Goal: Task Accomplishment & Management: Manage account settings

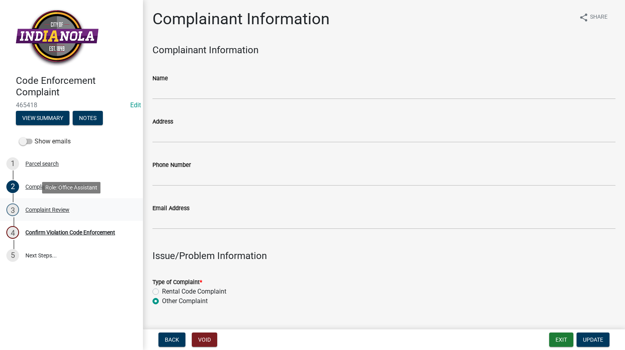
click at [53, 210] on div "Complaint Review" at bounding box center [47, 210] width 44 height 6
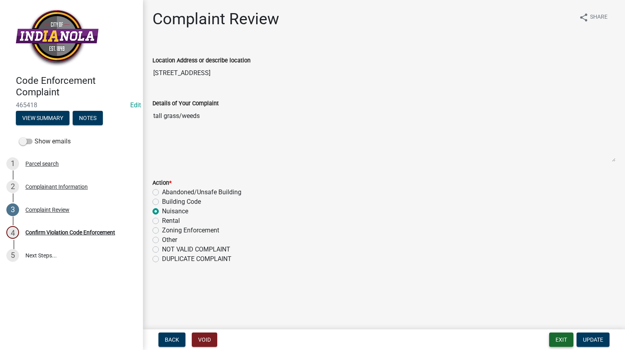
click at [565, 334] on button "Exit" at bounding box center [561, 339] width 24 height 14
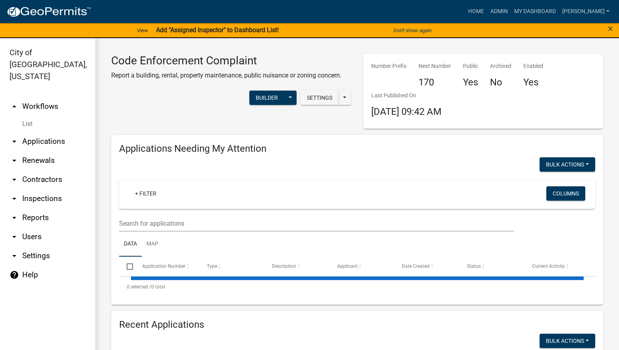
select select "3: 100"
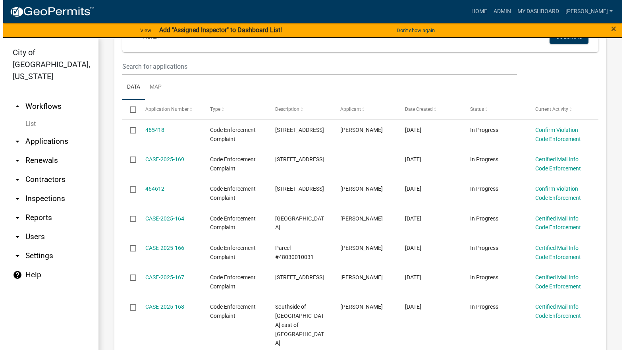
scroll to position [159, 0]
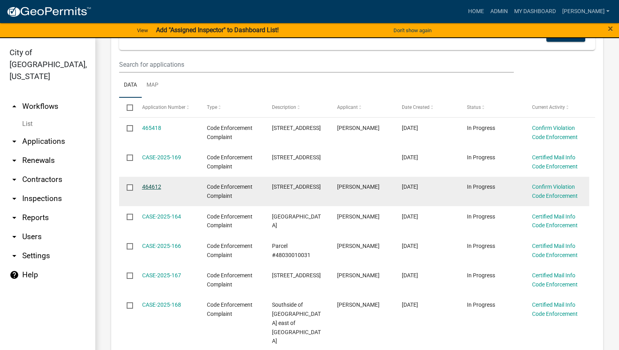
click at [146, 184] on link "464612" at bounding box center [151, 186] width 19 height 6
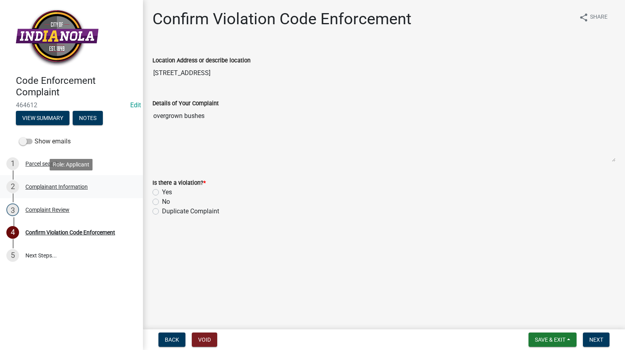
drag, startPoint x: 38, startPoint y: 178, endPoint x: 39, endPoint y: 183, distance: 4.5
click at [38, 179] on link "2 Complainant Information" at bounding box center [71, 186] width 143 height 23
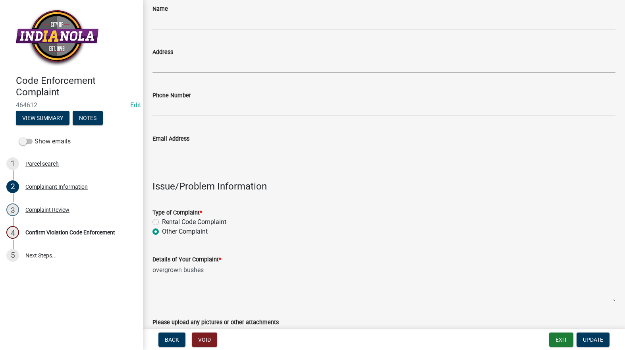
scroll to position [199, 0]
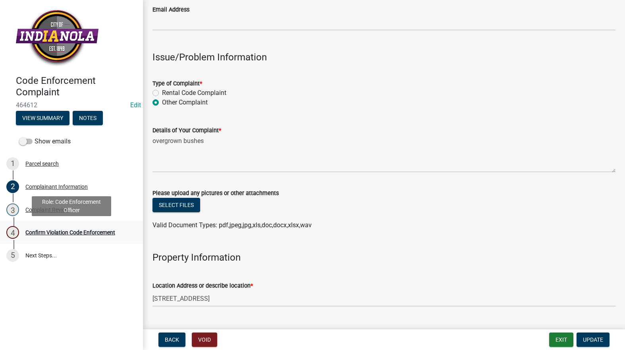
click at [108, 227] on div "4 Confirm Violation Code Enforcement" at bounding box center [68, 232] width 124 height 13
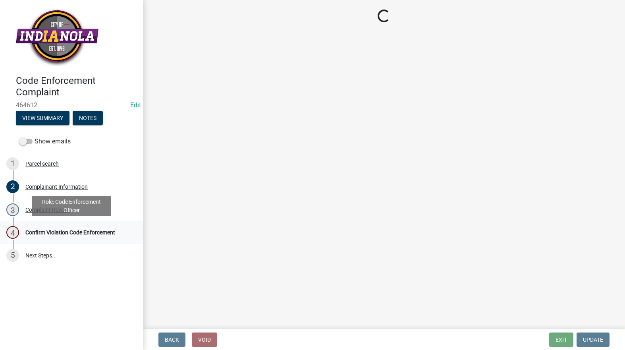
scroll to position [0, 0]
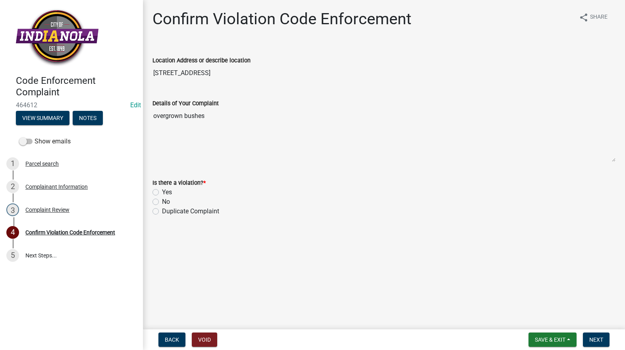
click at [162, 191] on label "Yes" at bounding box center [167, 192] width 10 height 10
click at [162, 191] on input "Yes" at bounding box center [164, 189] width 5 height 5
radio input "true"
click at [598, 335] on button "Next" at bounding box center [596, 339] width 27 height 14
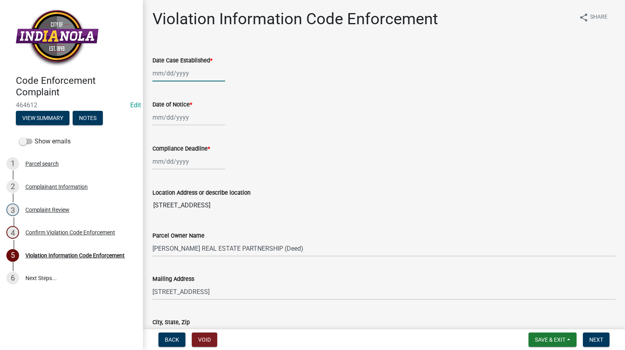
click at [185, 74] on div at bounding box center [188, 73] width 73 height 16
select select "8"
select select "2025"
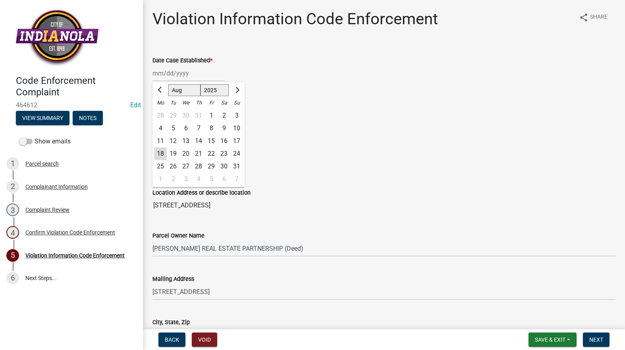
click at [160, 150] on div "18" at bounding box center [160, 153] width 13 height 13
type input "08/18/2025"
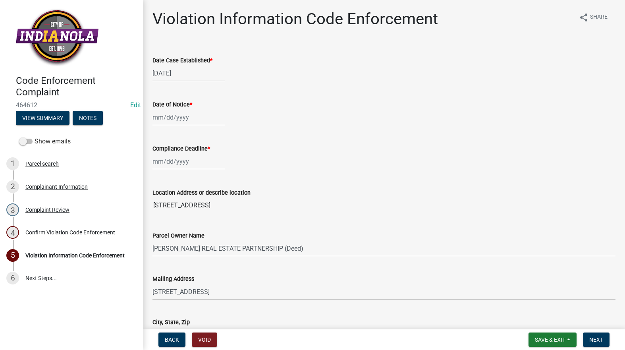
select select "8"
select select "2025"
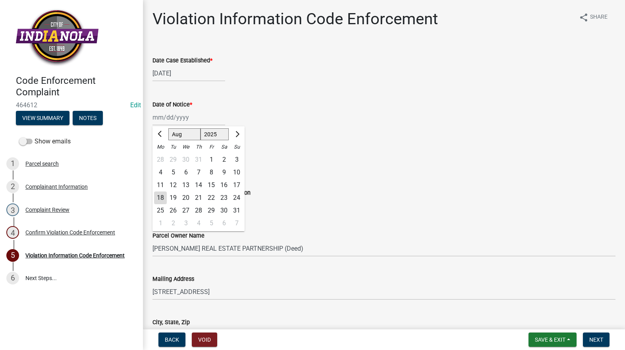
drag, startPoint x: 168, startPoint y: 116, endPoint x: 170, endPoint y: 132, distance: 16.4
click at [168, 116] on div "Jan Feb Mar Apr May Jun Jul Aug Sep Oct Nov Dec 1525 1526 1527 1528 1529 1530 1…" at bounding box center [188, 117] width 73 height 16
click at [160, 196] on div "18" at bounding box center [160, 197] width 13 height 13
type input "08/18/2025"
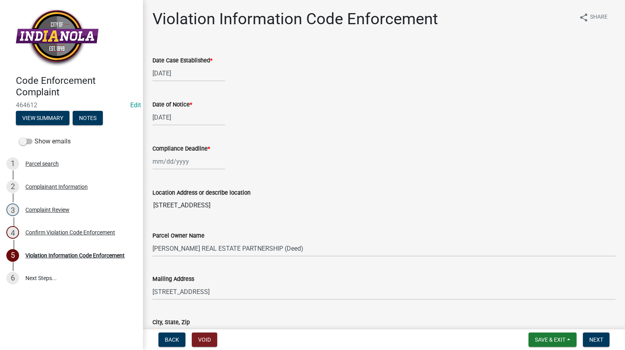
select select "8"
select select "2025"
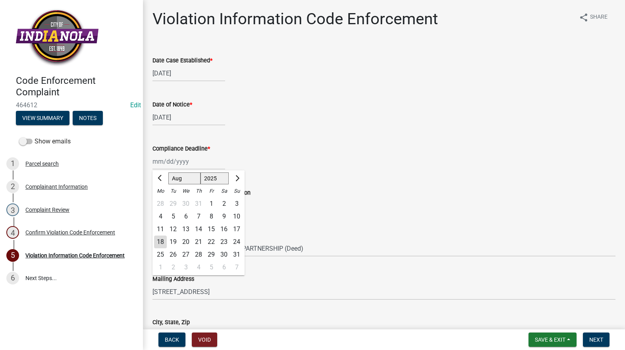
click at [167, 161] on div "Jan Feb Mar Apr May Jun Jul Aug Sep Oct Nov Dec 1525 1526 1527 1528 1529 1530 1…" at bounding box center [188, 161] width 73 height 16
drag, startPoint x: 159, startPoint y: 252, endPoint x: 158, endPoint y: 247, distance: 4.9
click at [159, 252] on div "25" at bounding box center [160, 254] width 13 height 13
type input "08/25/2025"
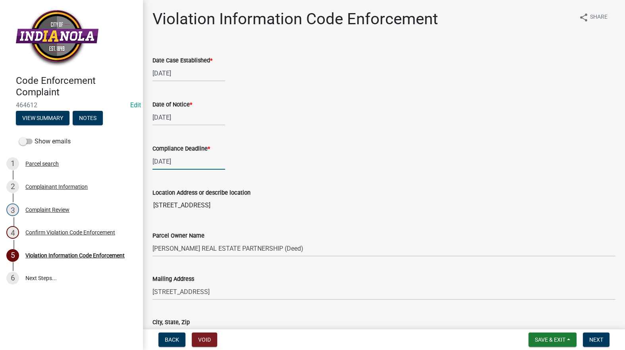
click at [173, 160] on div "08/25/2025" at bounding box center [188, 161] width 73 height 16
select select "8"
select select "2025"
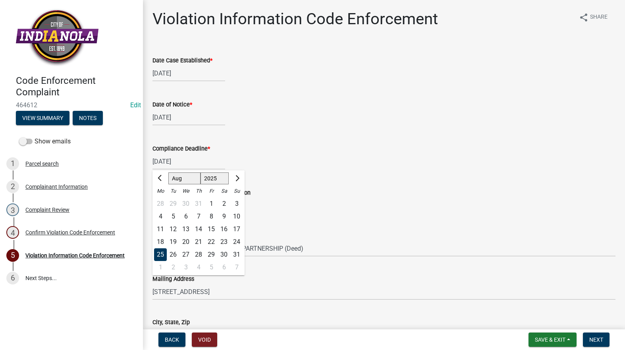
click at [176, 249] on div "26" at bounding box center [173, 254] width 13 height 13
type input "08/26/2025"
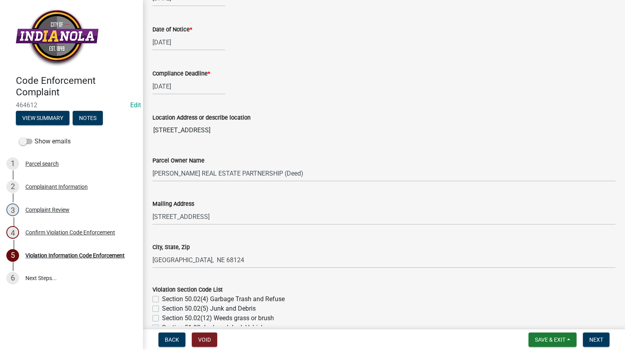
scroll to position [199, 0]
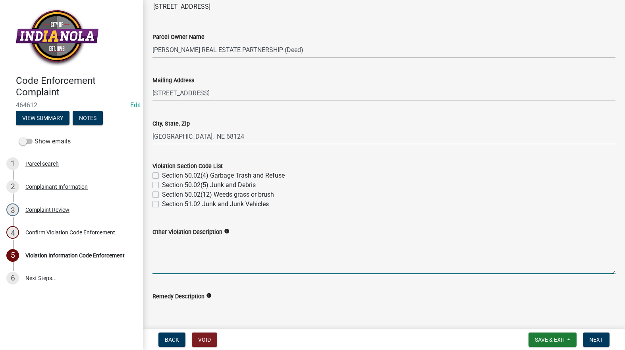
drag, startPoint x: 225, startPoint y: 260, endPoint x: 226, endPoint y: 255, distance: 5.7
click at [226, 258] on textarea "Other Violation Description" at bounding box center [383, 255] width 463 height 37
paste textarea "136.04 RESPONSIBILITY FOR MAINTENANCE. The abutting property owner shall repair…"
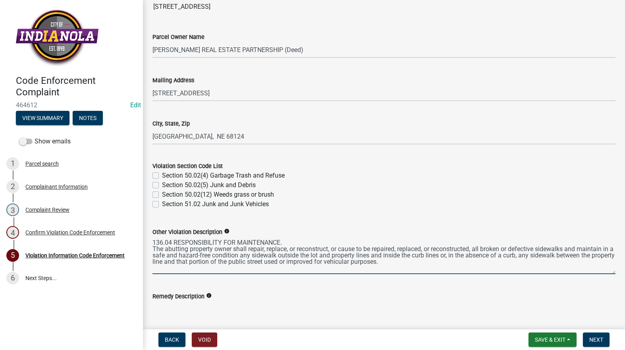
type textarea "136.04 RESPONSIBILITY FOR MAINTENANCE. The abutting property owner shall repair…"
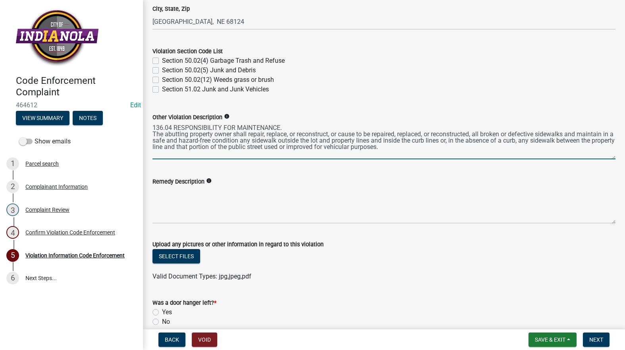
scroll to position [318, 0]
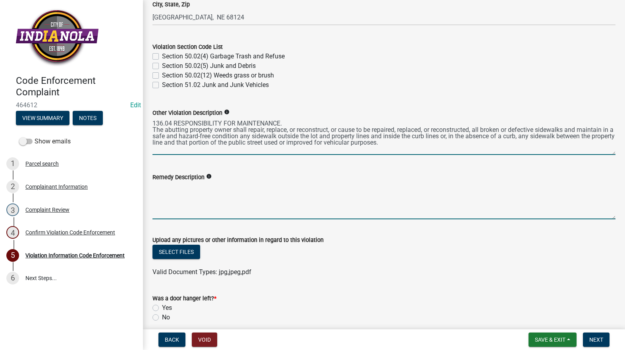
click at [187, 202] on textarea "Remedy Description" at bounding box center [383, 200] width 463 height 37
paste textarea "Remove/trim brush overgrowth to include poison ivy, to the sidewalk is no longe…"
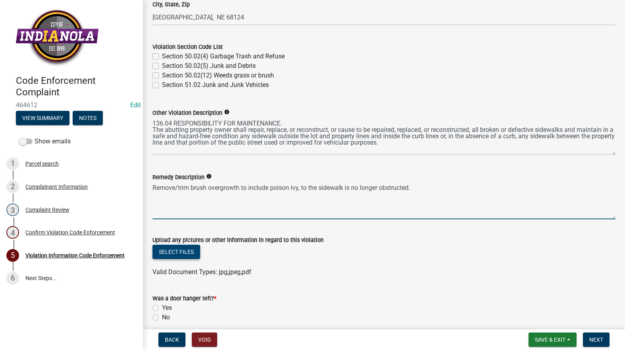
type textarea "Remove/trim brush overgrowth to include poison ivy, to the sidewalk is no longe…"
click at [168, 258] on button "Select files" at bounding box center [176, 252] width 48 height 14
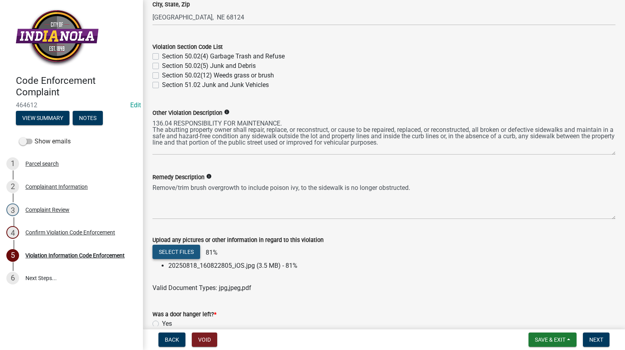
click at [181, 254] on button "Select files" at bounding box center [176, 252] width 48 height 14
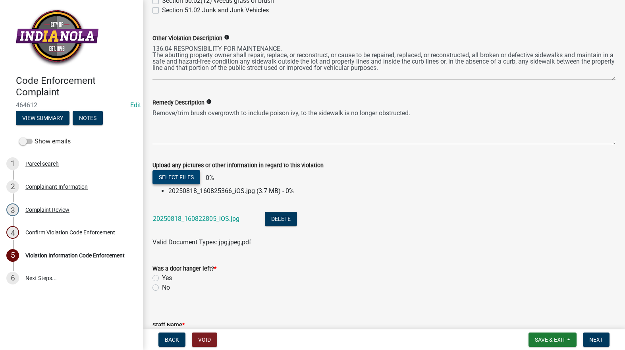
scroll to position [434, 0]
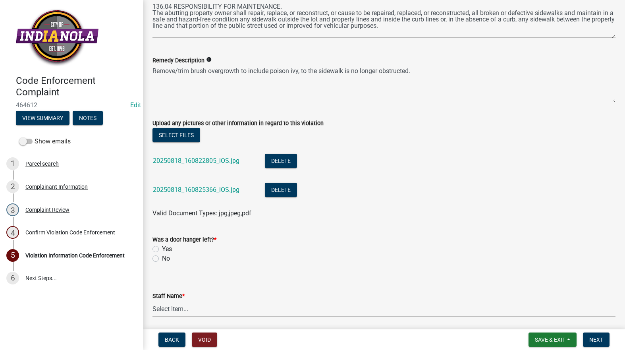
click at [162, 257] on label "No" at bounding box center [166, 259] width 8 height 10
click at [162, 257] on input "No" at bounding box center [164, 256] width 5 height 5
radio input "true"
click at [201, 307] on select "Select Item... Mike Visser Kevin Michels Tim Little Other" at bounding box center [383, 309] width 463 height 16
click at [152, 301] on select "Select Item... Mike Visser Kevin Michels Tim Little Other" at bounding box center [383, 309] width 463 height 16
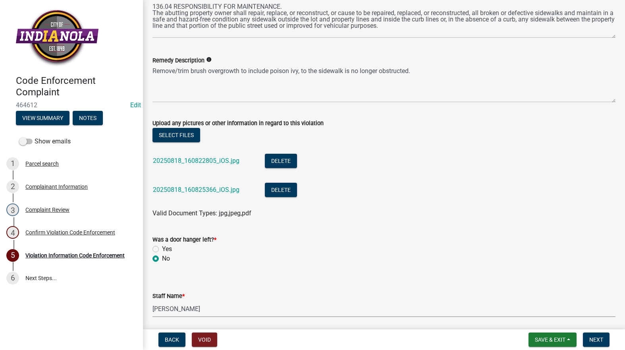
select select "634d5426-b8b3-48ee-aa1e-d523f7499186"
click at [592, 334] on button "Next" at bounding box center [596, 339] width 27 height 14
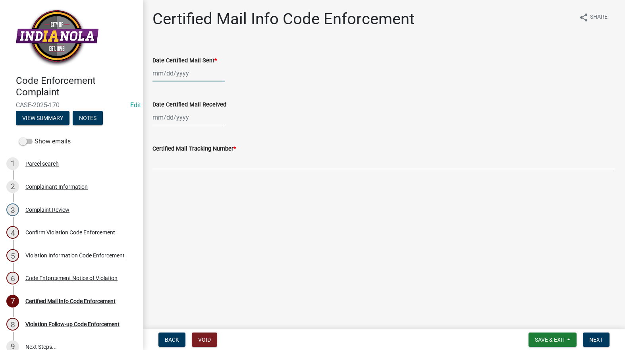
click at [177, 74] on div at bounding box center [188, 73] width 73 height 16
select select "8"
select select "2025"
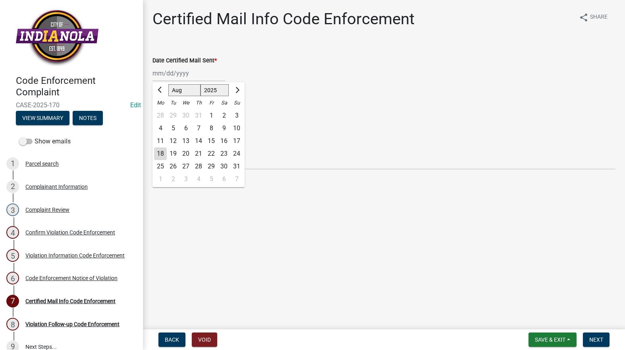
click at [159, 153] on div "18" at bounding box center [160, 153] width 13 height 13
type input "08/18/2025"
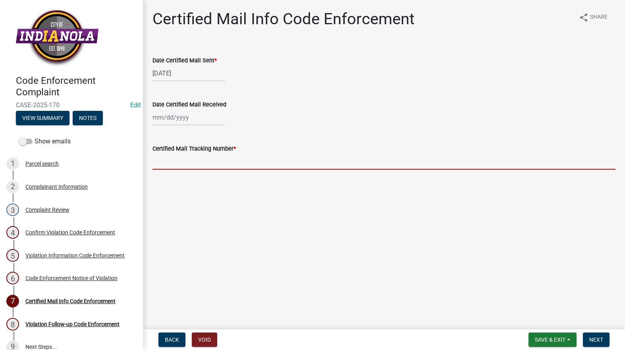
click at [168, 162] on input "Certified Mail Tracking Number *" at bounding box center [383, 161] width 463 height 16
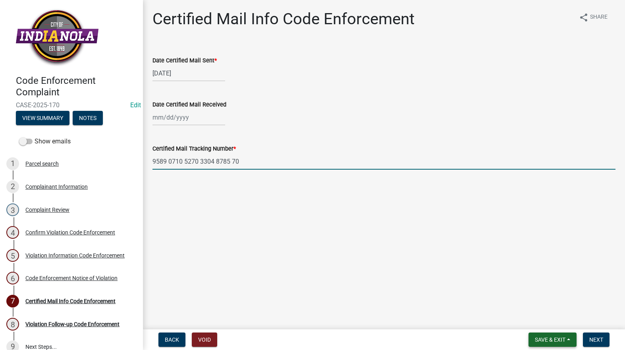
type input "9589 0710 5270 3304 8785 70"
click at [554, 341] on span "Save & Exit" at bounding box center [550, 339] width 31 height 6
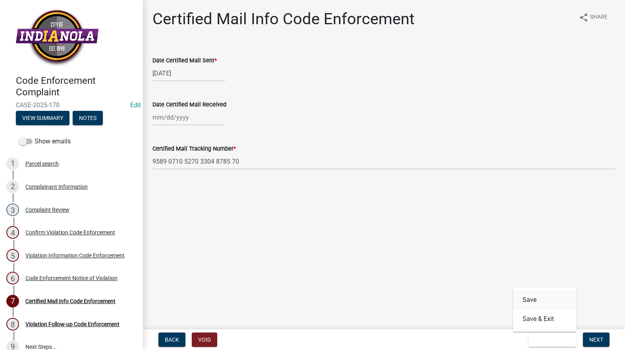
click at [541, 300] on button "Save" at bounding box center [545, 299] width 64 height 19
click at [43, 228] on div "4 Confirm Violation Code Enforcement" at bounding box center [68, 232] width 124 height 13
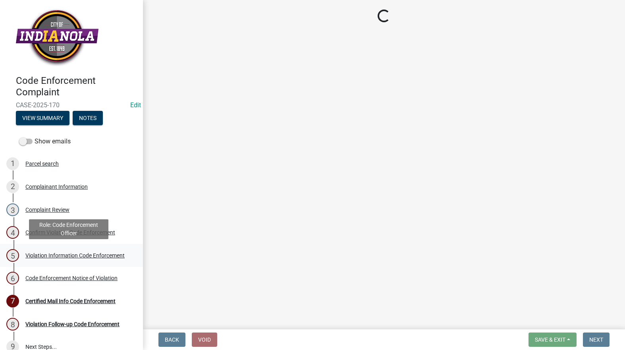
click at [35, 258] on div "Violation Information Code Enforcement" at bounding box center [74, 256] width 99 height 6
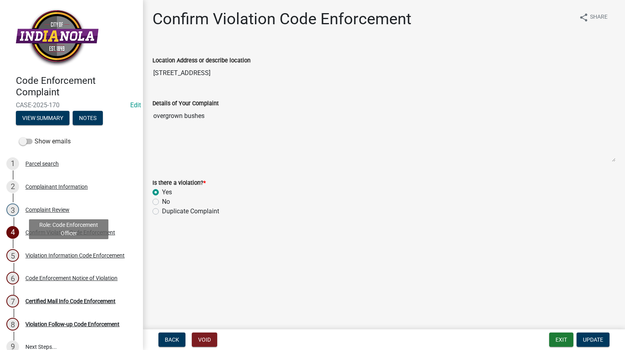
select select "634d5426-b8b3-48ee-aa1e-d523f7499186"
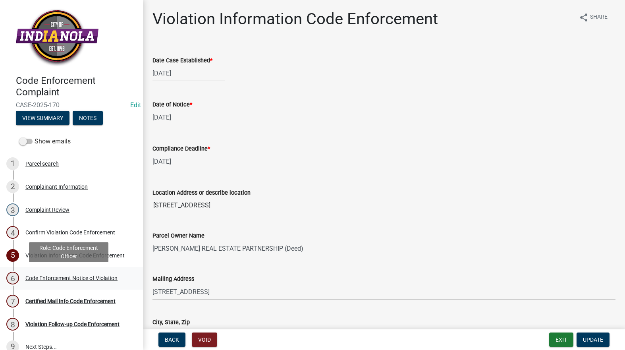
click at [66, 281] on div "Code Enforcement Notice of Violation" at bounding box center [71, 278] width 92 height 6
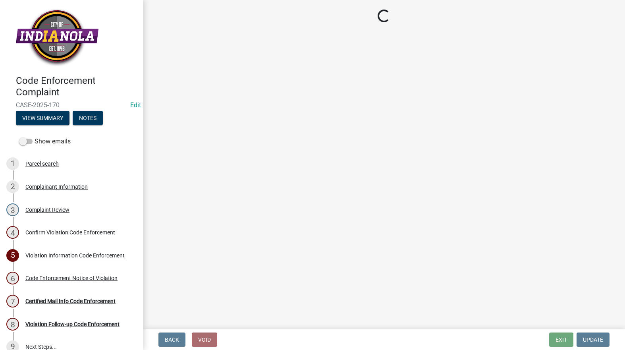
click at [48, 253] on div "Violation Information Code Enforcement" at bounding box center [74, 256] width 99 height 6
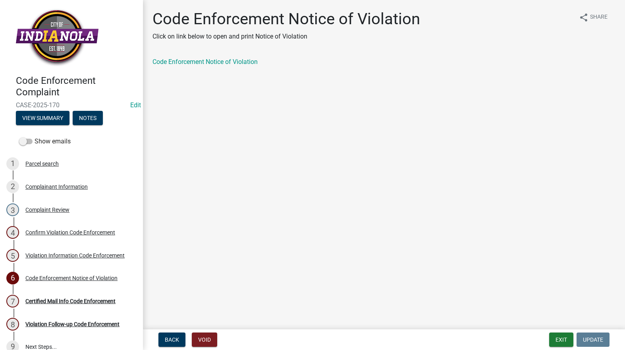
click at [48, 253] on div "Violation Information Code Enforcement" at bounding box center [74, 256] width 99 height 6
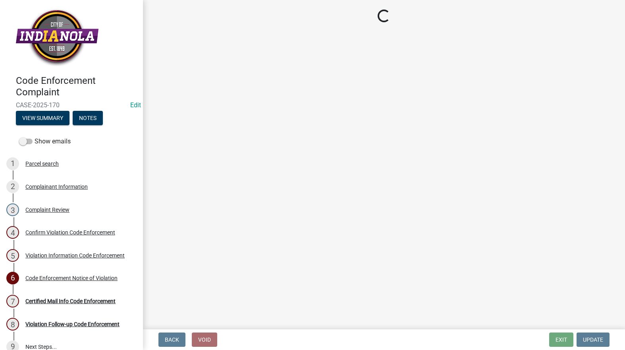
select select "634d5426-b8b3-48ee-aa1e-d523f7499186"
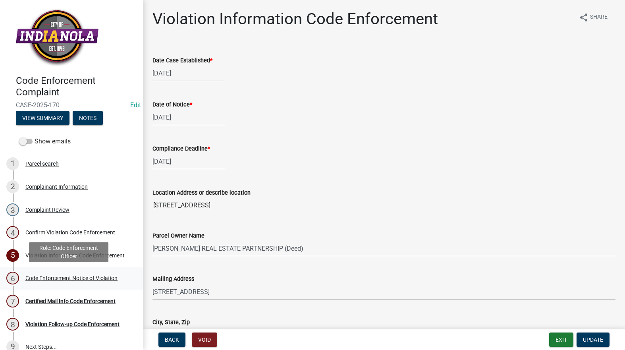
click at [69, 276] on div "Code Enforcement Notice of Violation" at bounding box center [71, 278] width 92 height 6
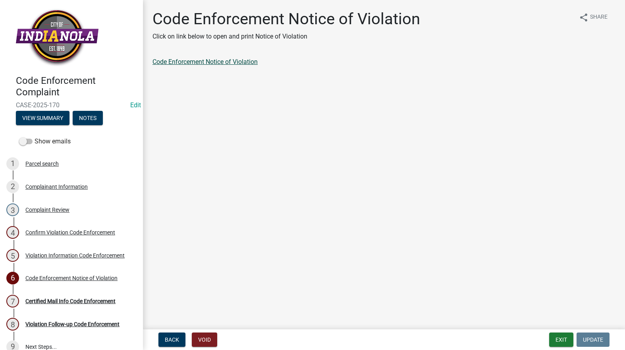
click at [210, 62] on link "Code Enforcement Notice of Violation" at bounding box center [204, 62] width 105 height 8
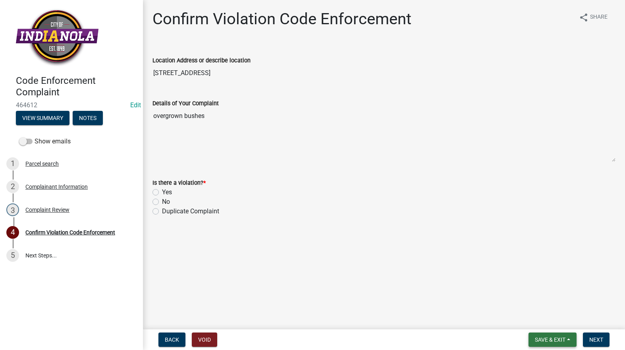
click at [542, 335] on button "Save & Exit" at bounding box center [552, 339] width 48 height 14
click at [538, 319] on button "Save & Exit" at bounding box center [545, 318] width 64 height 19
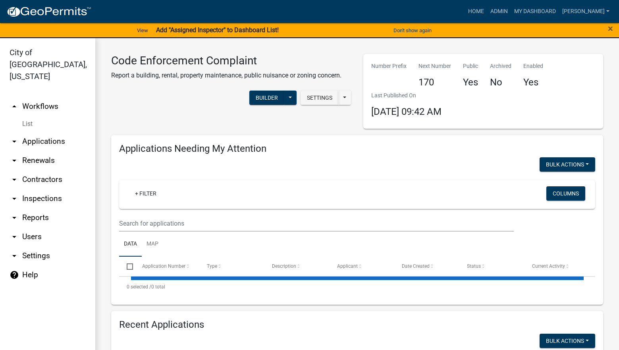
select select "3: 100"
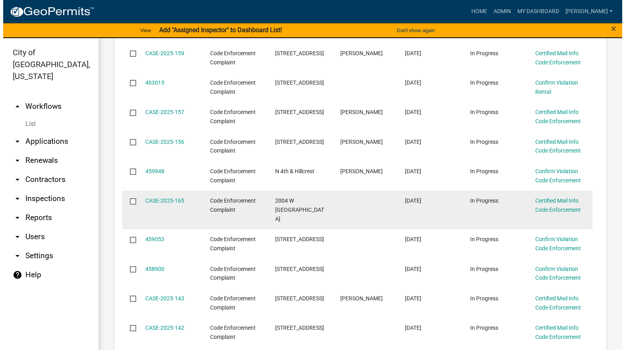
scroll to position [556, 0]
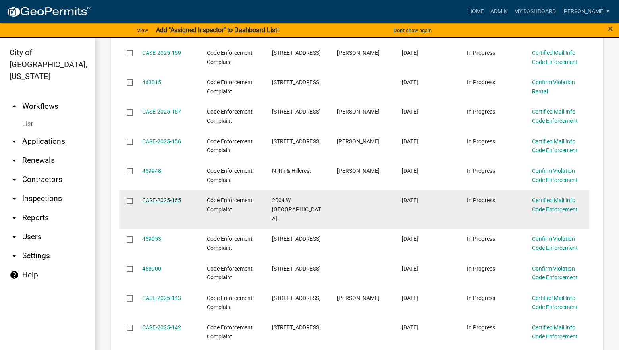
click at [162, 197] on link "CASE-2025-165" at bounding box center [161, 200] width 39 height 6
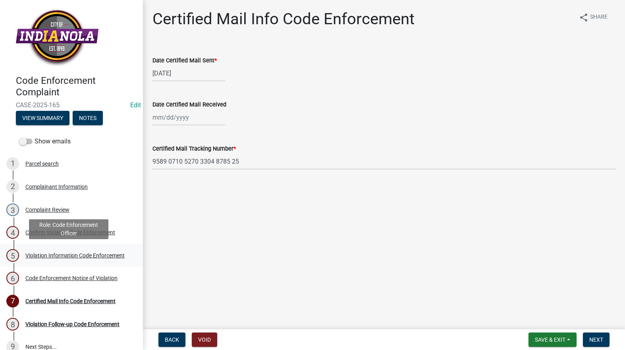
click at [57, 258] on div "Violation Information Code Enforcement" at bounding box center [74, 256] width 99 height 6
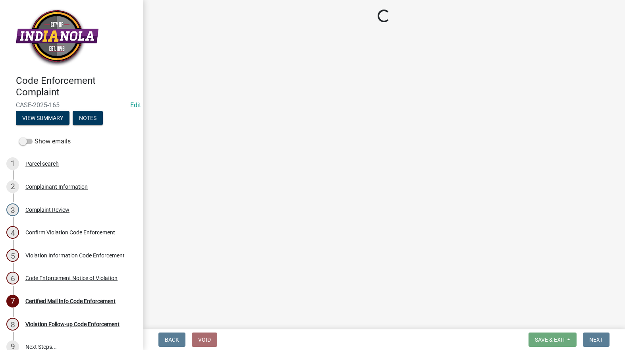
select select "634d5426-b8b3-48ee-aa1e-d523f7499186"
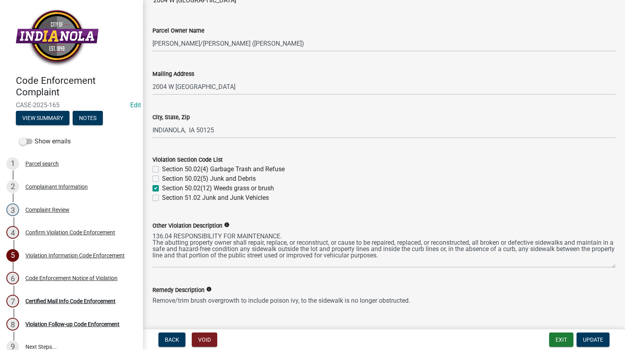
scroll to position [238, 0]
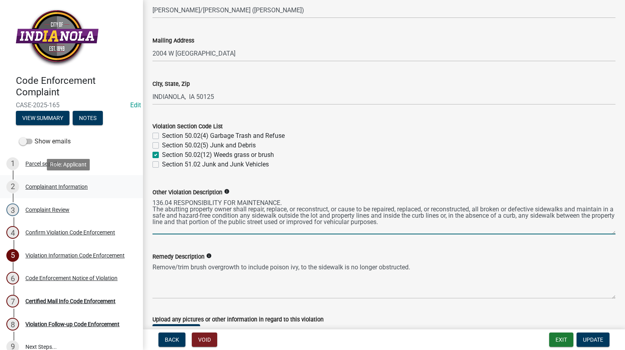
drag, startPoint x: 375, startPoint y: 214, endPoint x: 137, endPoint y: 191, distance: 239.4
click at [137, 191] on div "Code Enforcement Complaint CASE-2025-165 Edit View Summary Notes Show emails 1 …" at bounding box center [312, 175] width 625 height 350
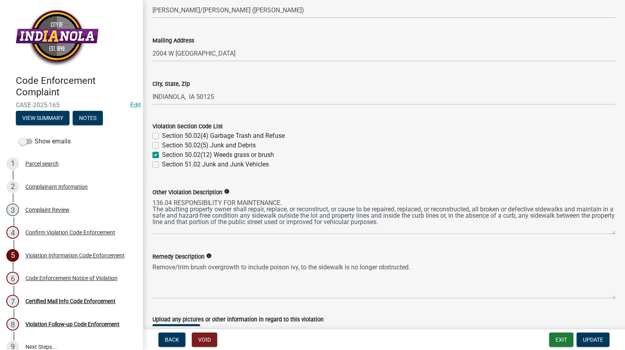
drag, startPoint x: 433, startPoint y: 254, endPoint x: 237, endPoint y: 267, distance: 196.2
click at [240, 264] on form "Remedy Description info Remove/trim brush overgrowth to include poison ivy, to …" at bounding box center [383, 275] width 463 height 47
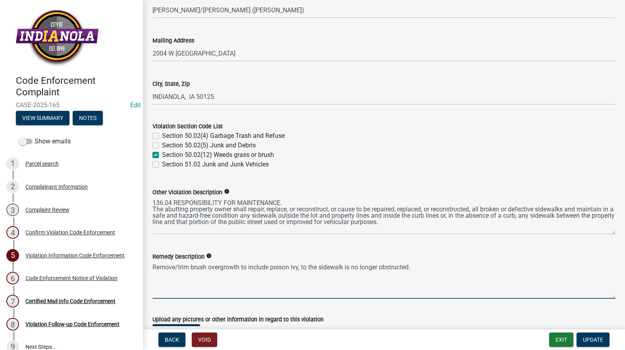
drag, startPoint x: 384, startPoint y: 272, endPoint x: 149, endPoint y: 268, distance: 234.3
click at [149, 268] on div "Remedy Description info Remove/trim brush overgrowth to include poison ivy, to …" at bounding box center [384, 270] width 475 height 58
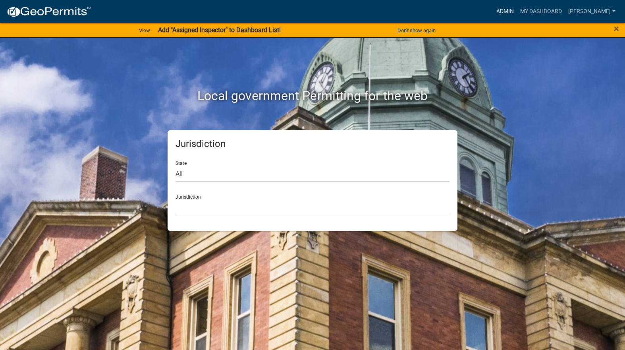
click at [517, 8] on link "Admin" at bounding box center [505, 11] width 24 height 15
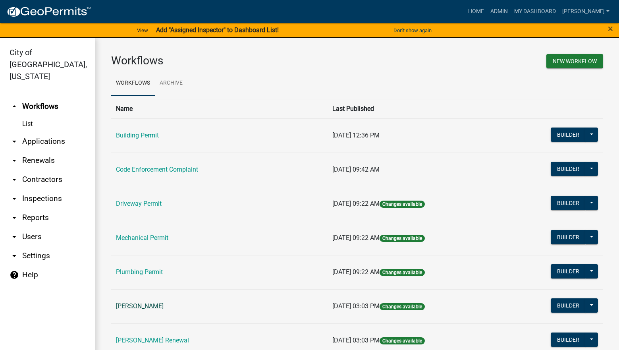
click at [146, 307] on link "[PERSON_NAME]" at bounding box center [140, 306] width 48 height 8
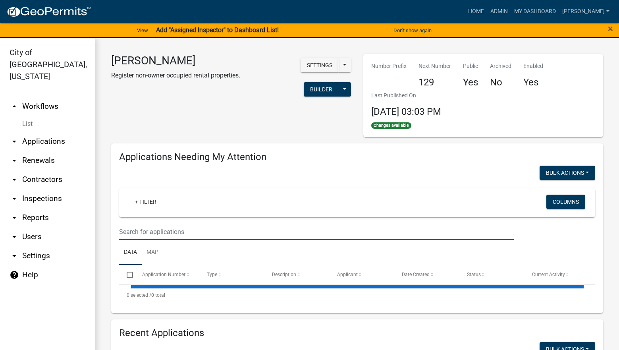
click at [226, 230] on input "text" at bounding box center [316, 232] width 395 height 16
select select "3: 100"
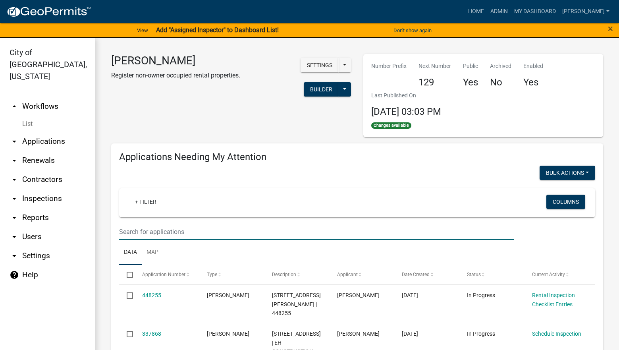
type input "schedule"
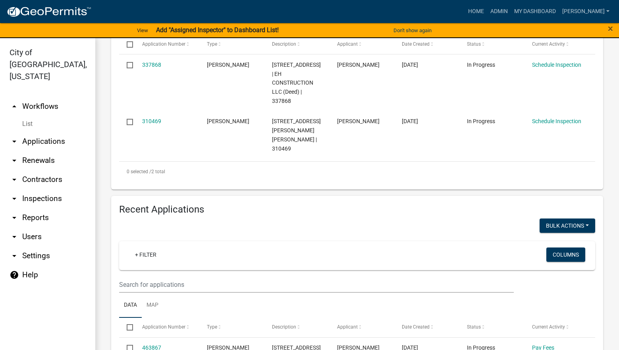
scroll to position [238, 0]
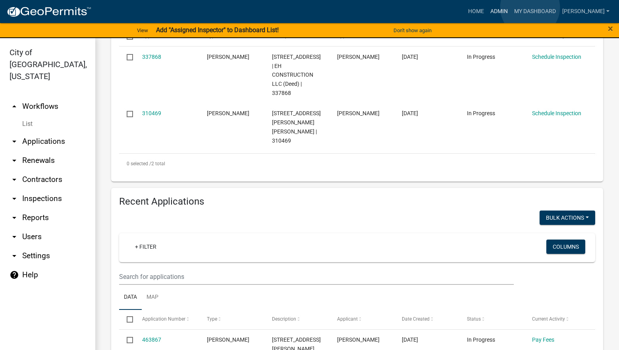
click at [511, 8] on link "Admin" at bounding box center [499, 11] width 24 height 15
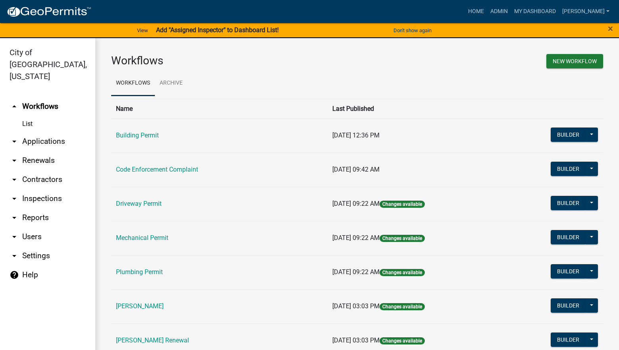
click at [175, 337] on link "[PERSON_NAME] Renewal" at bounding box center [152, 340] width 73 height 8
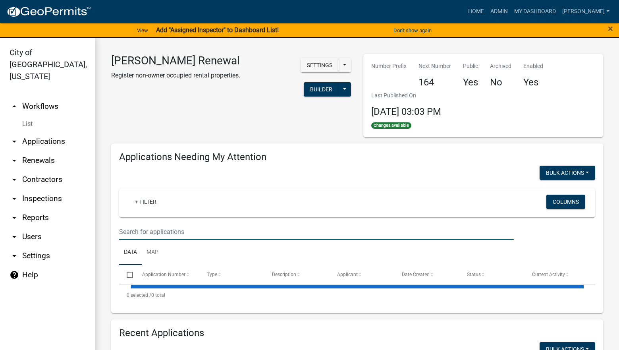
click at [201, 227] on input "text" at bounding box center [316, 232] width 395 height 16
select select "3: 100"
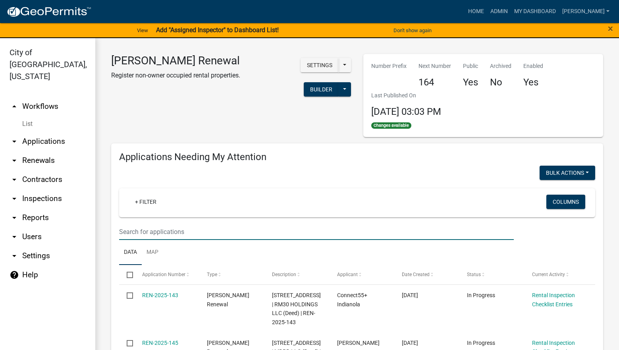
type input "schedule"
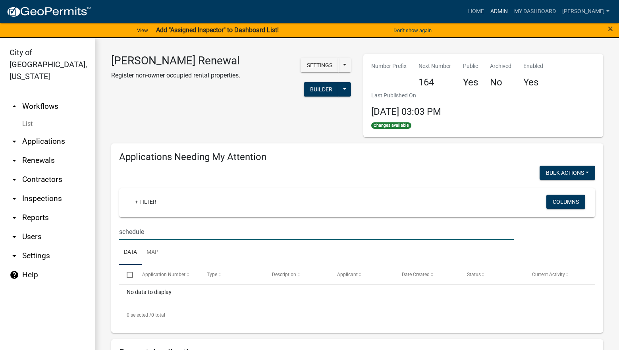
click at [511, 12] on link "Admin" at bounding box center [499, 11] width 24 height 15
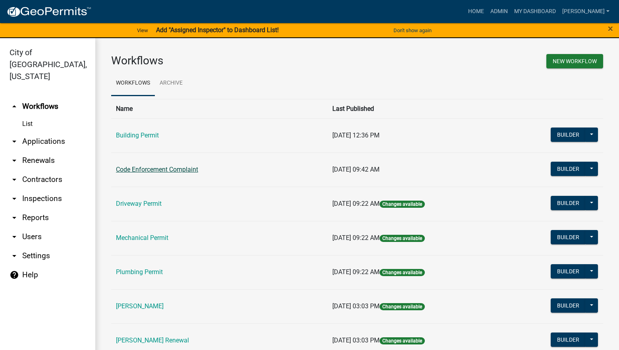
click at [191, 168] on link "Code Enforcement Complaint" at bounding box center [157, 170] width 82 height 8
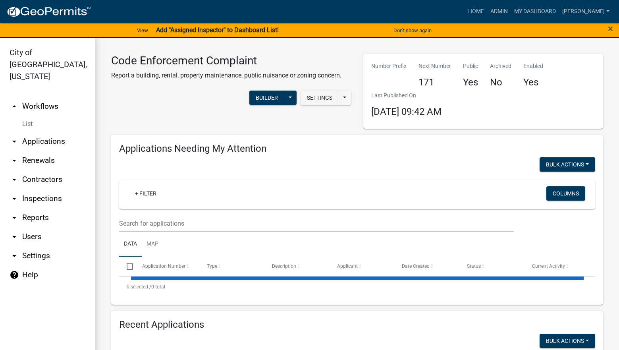
select select "3: 100"
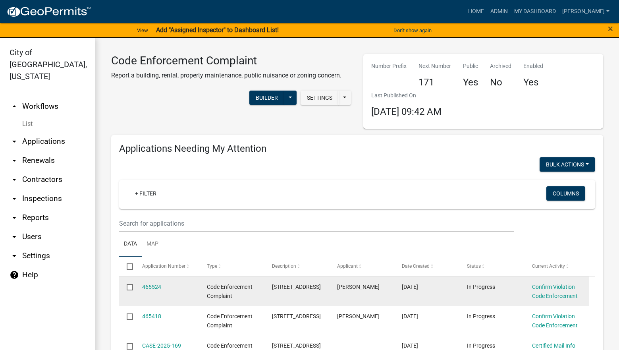
drag, startPoint x: 285, startPoint y: 295, endPoint x: 276, endPoint y: 286, distance: 13.0
click at [271, 286] on datatable-body-cell "1101 W ASHLAND AVE" at bounding box center [296, 290] width 65 height 29
copy span "1101 W ASHLAND AVE"
click at [153, 287] on link "465524" at bounding box center [151, 287] width 19 height 6
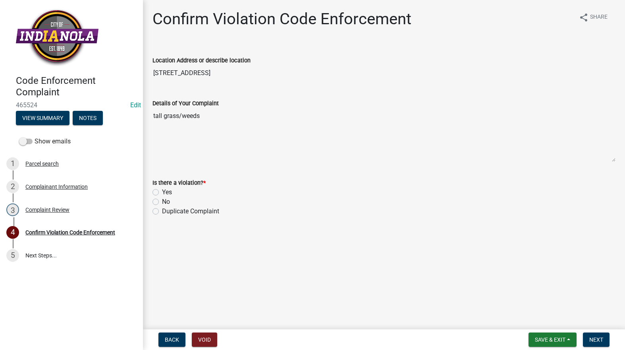
click at [162, 192] on label "Yes" at bounding box center [167, 192] width 10 height 10
click at [162, 192] on input "Yes" at bounding box center [164, 189] width 5 height 5
radio input "true"
click at [598, 336] on span "Next" at bounding box center [596, 339] width 14 height 6
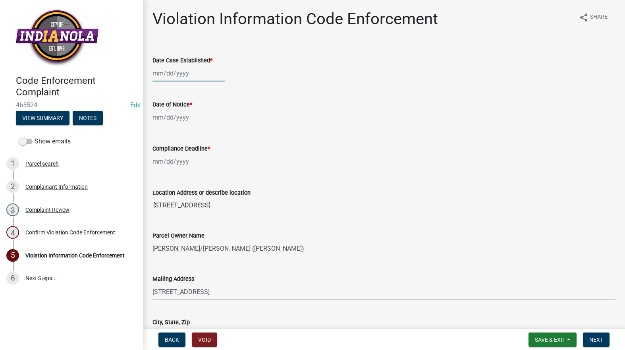
click at [197, 75] on div at bounding box center [188, 73] width 73 height 16
select select "8"
select select "2025"
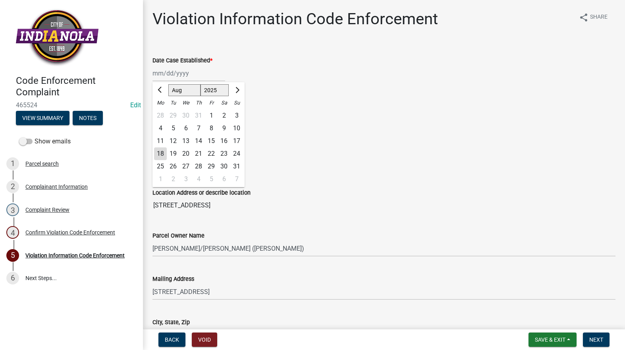
click at [175, 154] on div "19" at bounding box center [173, 153] width 13 height 13
type input "08/19/2025"
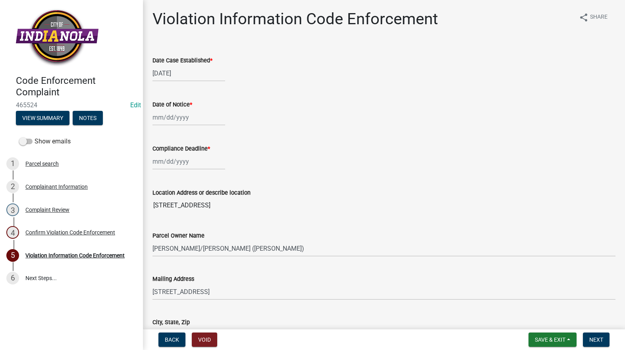
click at [181, 120] on div at bounding box center [188, 117] width 73 height 16
select select "8"
select select "2025"
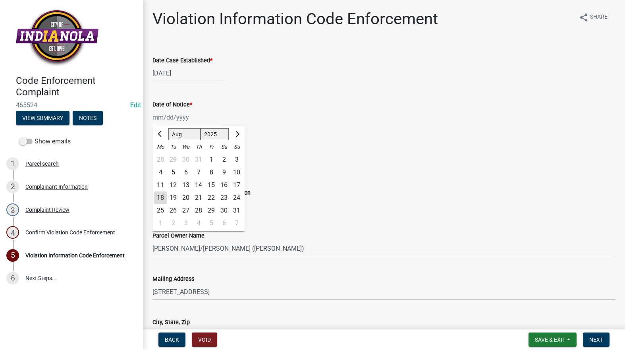
click at [172, 198] on div "19" at bounding box center [173, 197] width 13 height 13
type input "08/19/2025"
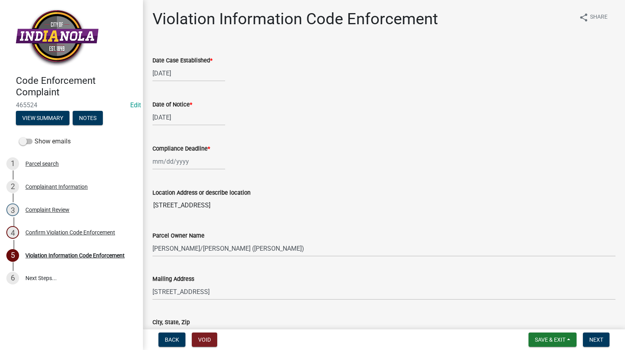
select select "8"
select select "2025"
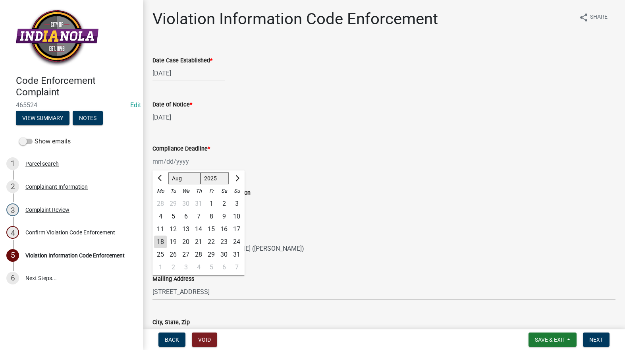
click at [167, 163] on div "Jan Feb Mar Apr May Jun Jul Aug Sep Oct Nov Dec 1525 1526 1527 1528 1529 1530 1…" at bounding box center [188, 161] width 73 height 16
click at [174, 257] on div "26" at bounding box center [173, 254] width 13 height 13
type input "08/26/2025"
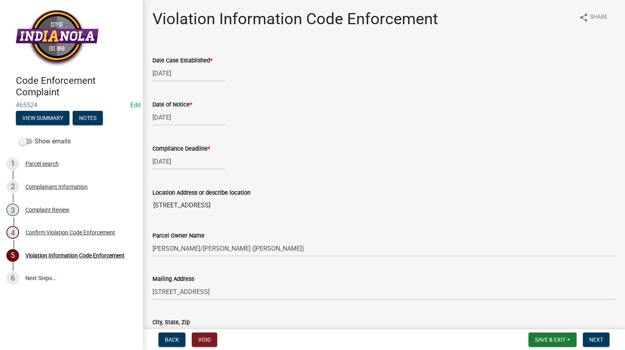
click at [345, 169] on div "08/26/2025" at bounding box center [383, 161] width 463 height 16
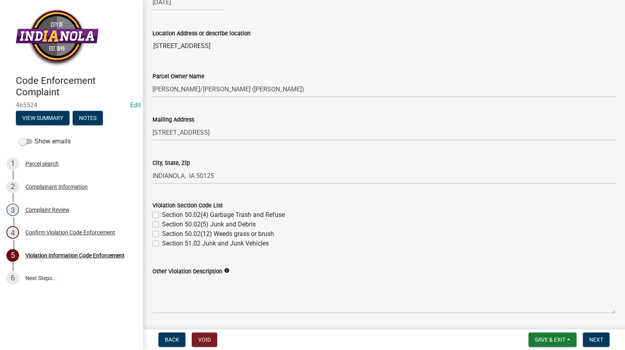
scroll to position [159, 0]
click at [152, 236] on div "Violation Section Code List Section 50.02(4) Garbage Trash and Refuse Section 5…" at bounding box center [384, 219] width 475 height 57
click at [159, 231] on div "Section 50.02(12) Weeds grass or brush" at bounding box center [383, 235] width 463 height 10
click at [162, 233] on label "Section 50.02(12) Weeds grass or brush" at bounding box center [218, 235] width 112 height 10
click at [162, 233] on input "Section 50.02(12) Weeds grass or brush" at bounding box center [164, 232] width 5 height 5
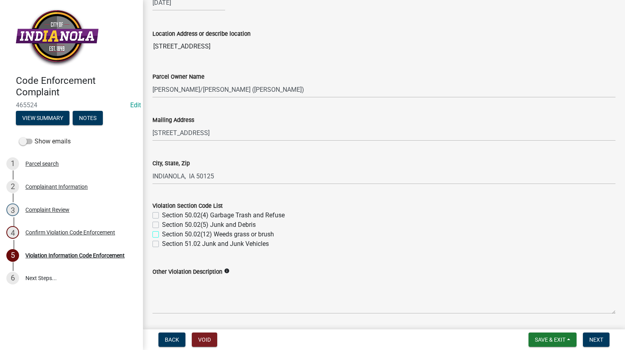
checkbox input "true"
checkbox input "false"
checkbox input "true"
checkbox input "false"
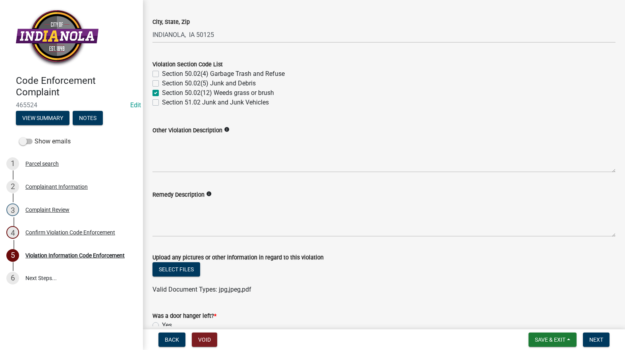
scroll to position [318, 0]
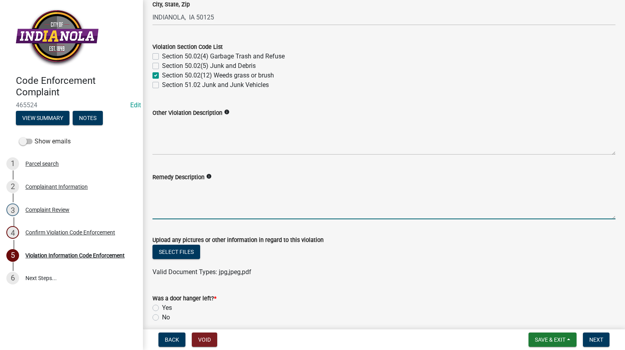
click at [268, 190] on textarea "Remedy Description" at bounding box center [383, 200] width 463 height 37
paste textarea "Mow and trim the property, front and rear, including any right-of-way areas adj…"
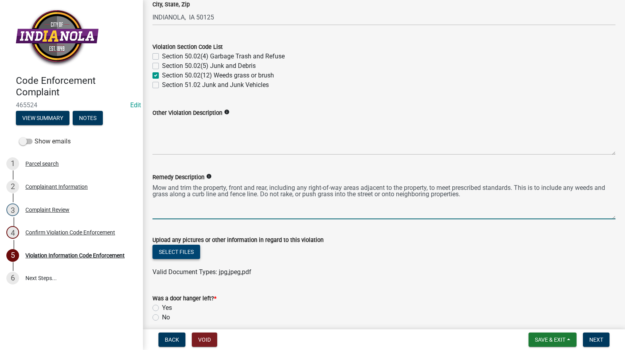
type textarea "Mow and trim the property, front and rear, including any right-of-way areas adj…"
click at [190, 251] on button "Select files" at bounding box center [176, 252] width 48 height 14
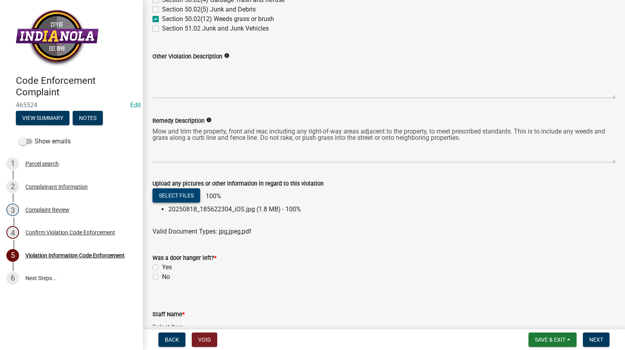
scroll to position [421, 0]
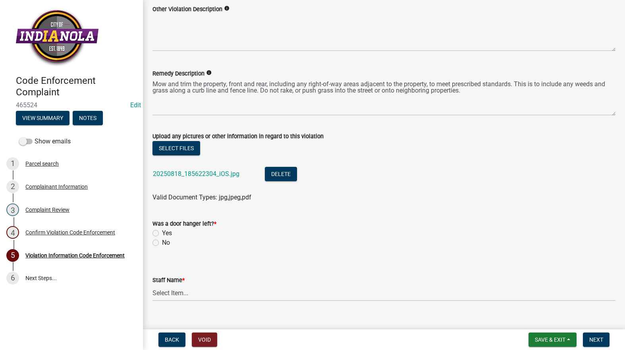
click at [162, 243] on label "No" at bounding box center [166, 243] width 8 height 10
click at [162, 243] on input "No" at bounding box center [164, 240] width 5 height 5
radio input "true"
click at [175, 294] on select "Select Item... Mike Visser Kevin Michels Tim Little Other" at bounding box center [383, 293] width 463 height 16
click at [152, 285] on select "Select Item... Mike Visser Kevin Michels Tim Little Other" at bounding box center [383, 293] width 463 height 16
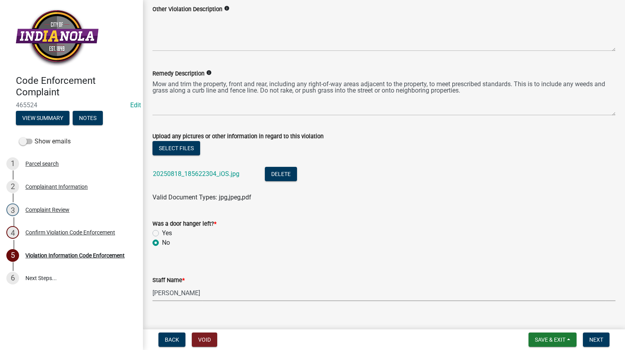
select select "634d5426-b8b3-48ee-aa1e-d523f7499186"
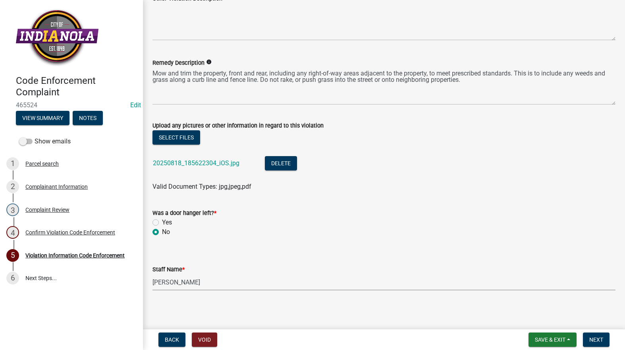
scroll to position [434, 0]
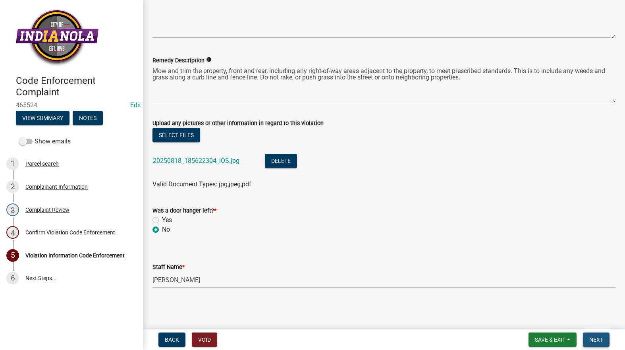
click at [599, 341] on span "Next" at bounding box center [596, 339] width 14 height 6
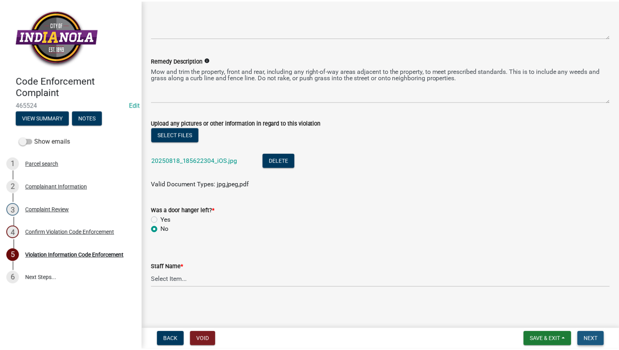
scroll to position [0, 0]
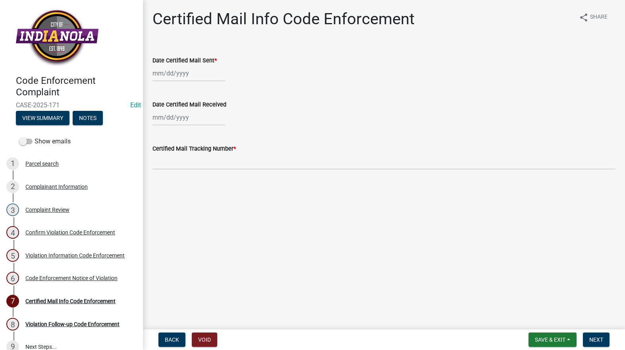
click at [172, 76] on div at bounding box center [188, 73] width 73 height 16
select select "8"
select select "2025"
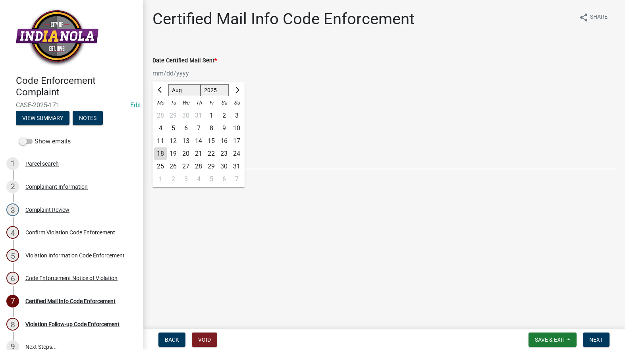
click at [158, 154] on div "18" at bounding box center [160, 153] width 13 height 13
type input "08/18/2025"
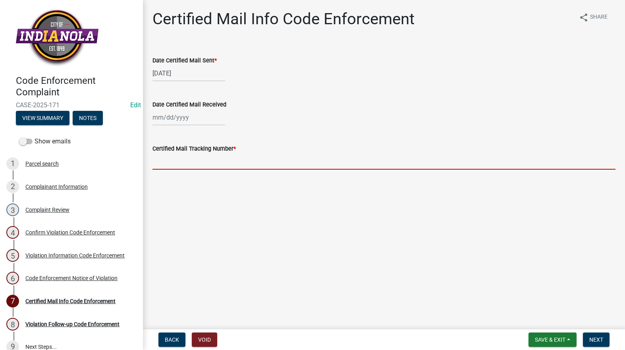
click at [164, 160] on input "Certified Mail Tracking Number *" at bounding box center [383, 161] width 463 height 16
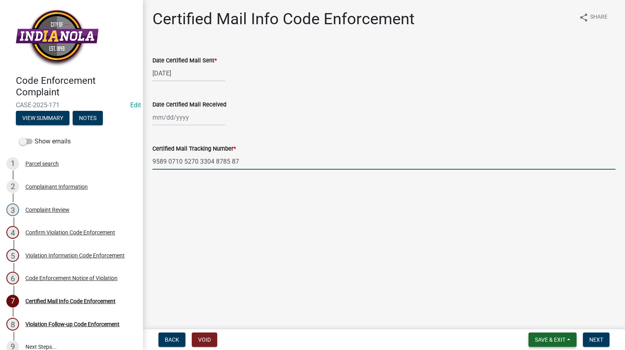
type input "9589 0710 5270 3304 8785 87"
click at [557, 335] on button "Save & Exit" at bounding box center [552, 339] width 48 height 14
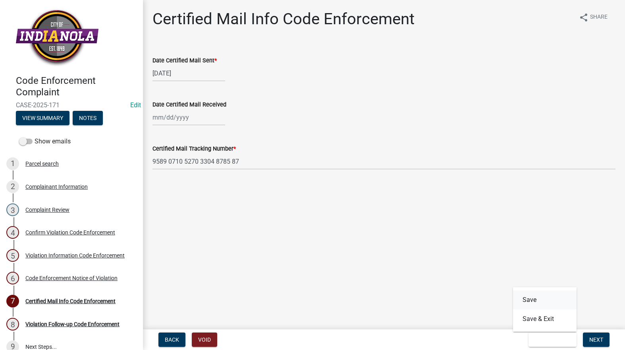
click at [547, 303] on button "Save" at bounding box center [545, 299] width 64 height 19
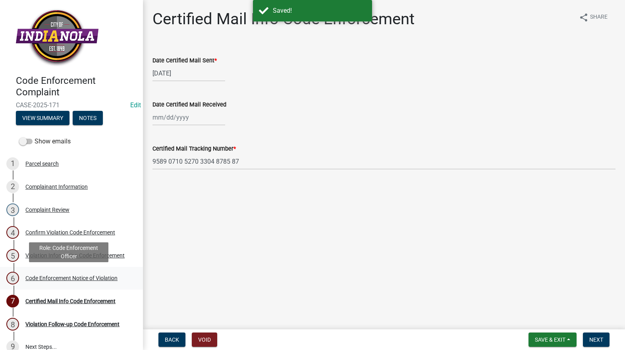
click at [54, 275] on div "Code Enforcement Notice of Violation" at bounding box center [71, 278] width 92 height 6
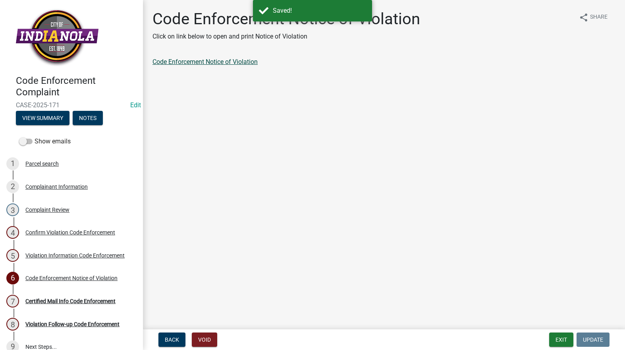
click at [188, 62] on link "Code Enforcement Notice of Violation" at bounding box center [204, 62] width 105 height 8
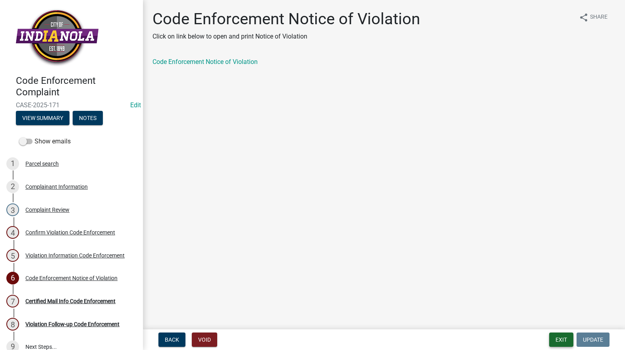
click at [560, 336] on button "Exit" at bounding box center [561, 339] width 24 height 14
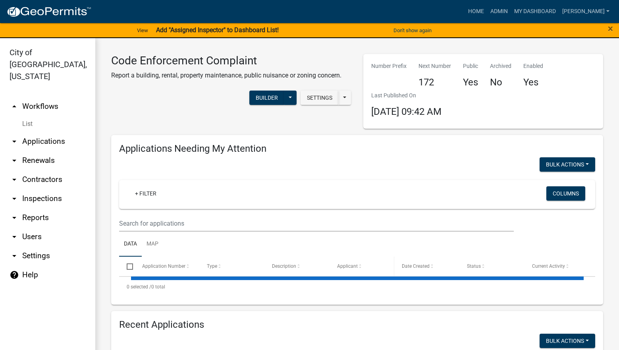
select select "3: 100"
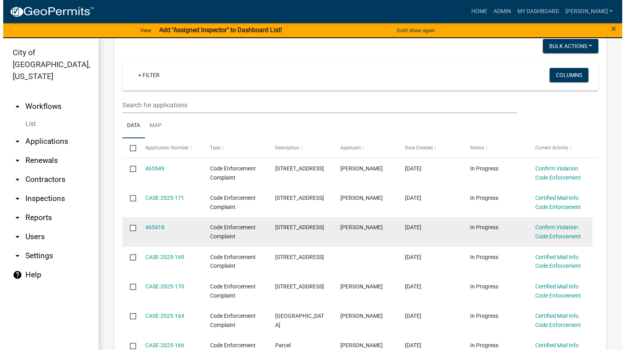
scroll to position [119, 0]
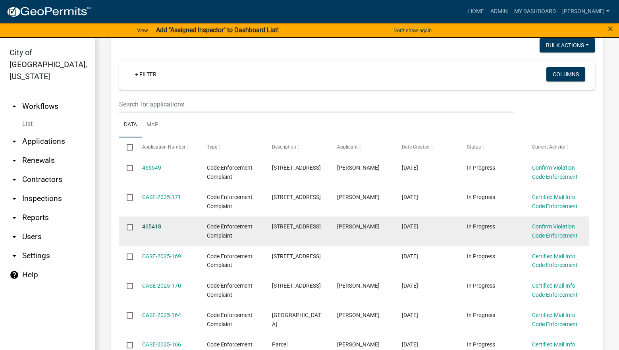
click at [156, 224] on link "465418" at bounding box center [151, 226] width 19 height 6
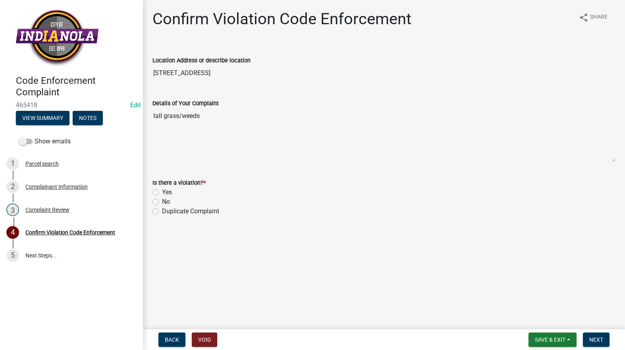
click at [162, 189] on label "Yes" at bounding box center [167, 192] width 10 height 10
click at [162, 189] on input "Yes" at bounding box center [164, 189] width 5 height 5
radio input "true"
click at [593, 332] on button "Next" at bounding box center [596, 339] width 27 height 14
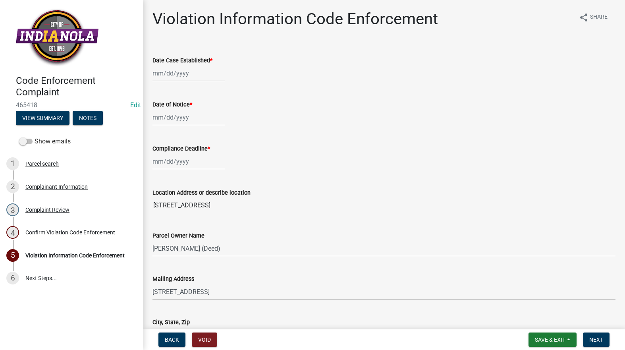
click at [181, 74] on div at bounding box center [188, 73] width 73 height 16
select select "8"
select select "2025"
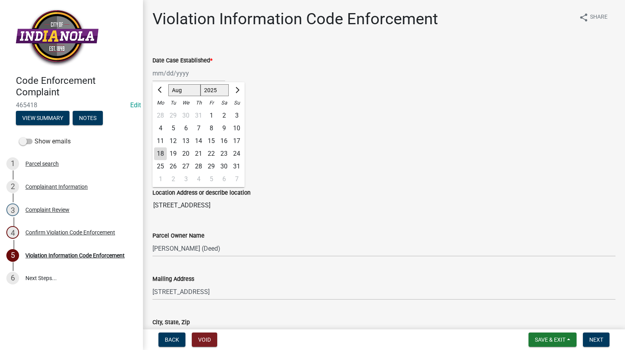
drag, startPoint x: 175, startPoint y: 150, endPoint x: 174, endPoint y: 138, distance: 12.3
click at [174, 150] on div "19" at bounding box center [173, 153] width 13 height 13
type input "08/19/2025"
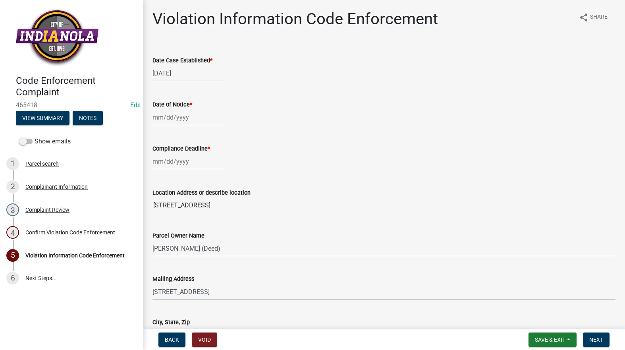
select select "8"
select select "2025"
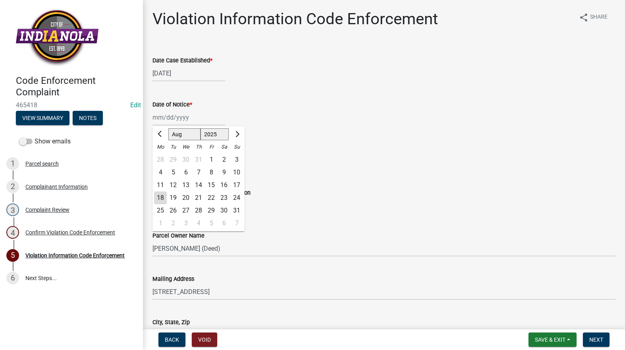
drag, startPoint x: 176, startPoint y: 120, endPoint x: 177, endPoint y: 125, distance: 4.9
click at [176, 120] on div "Jan Feb Mar Apr May Jun Jul Aug Sep Oct Nov Dec 1525 1526 1527 1528 1529 1530 1…" at bounding box center [188, 117] width 73 height 16
drag, startPoint x: 175, startPoint y: 197, endPoint x: 173, endPoint y: 176, distance: 20.3
click at [174, 197] on div "19" at bounding box center [173, 197] width 13 height 13
type input "08/19/2025"
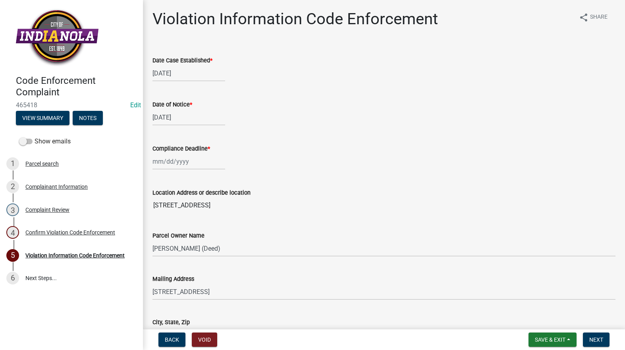
select select "8"
select select "2025"
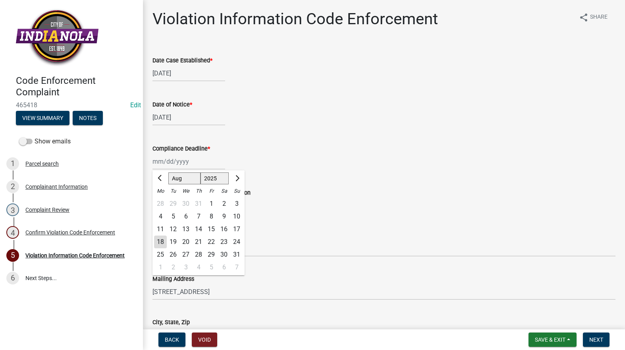
drag, startPoint x: 175, startPoint y: 163, endPoint x: 172, endPoint y: 195, distance: 31.9
click at [175, 163] on div "Jan Feb Mar Apr May Jun Jul Aug Sep Oct Nov Dec 1525 1526 1527 1528 1529 1530 1…" at bounding box center [188, 161] width 73 height 16
click at [172, 257] on div "26" at bounding box center [173, 254] width 13 height 13
type input "08/26/2025"
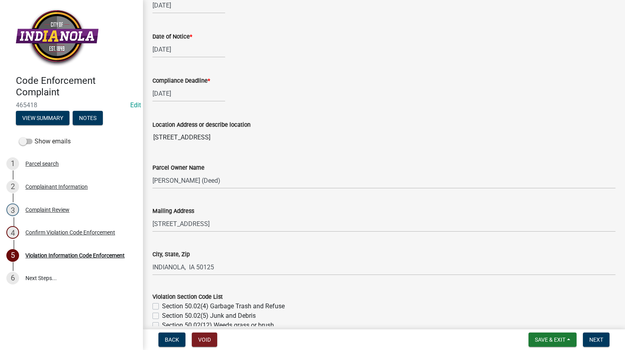
scroll to position [238, 0]
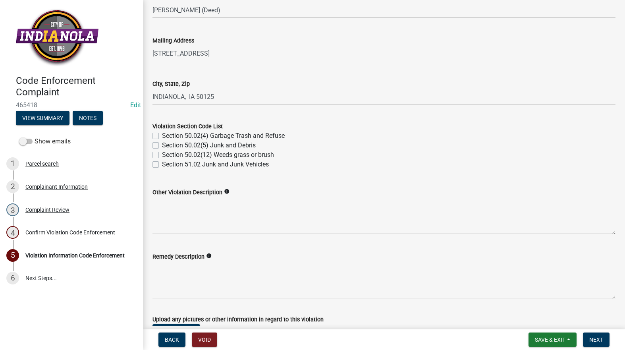
click at [162, 156] on label "Section 50.02(12) Weeds grass or brush" at bounding box center [218, 155] width 112 height 10
click at [162, 155] on input "Section 50.02(12) Weeds grass or brush" at bounding box center [164, 152] width 5 height 5
checkbox input "true"
checkbox input "false"
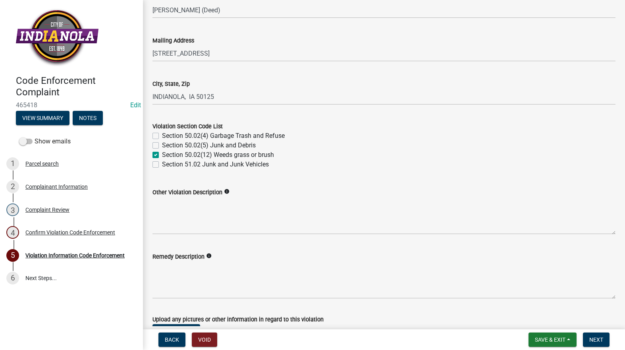
checkbox input "true"
checkbox input "false"
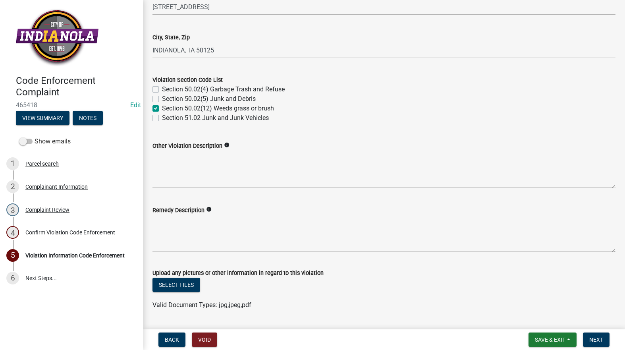
scroll to position [397, 0]
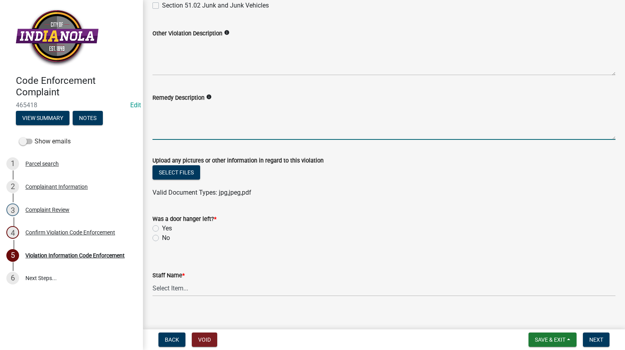
click at [172, 128] on textarea "Remedy Description" at bounding box center [383, 120] width 463 height 37
paste textarea "Mow and trim the property, front and rear, including any right-of-way areas adj…"
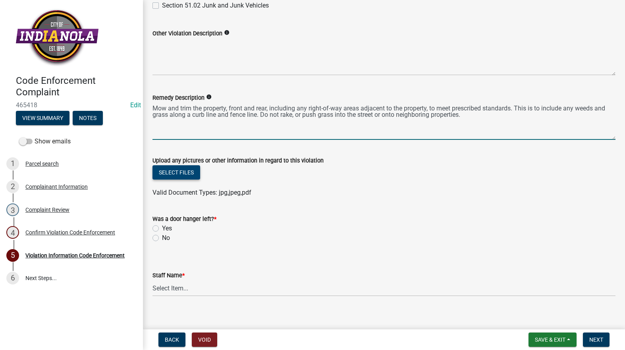
type textarea "Mow and trim the property, front and rear, including any right-of-way areas adj…"
click at [165, 171] on button "Select files" at bounding box center [176, 172] width 48 height 14
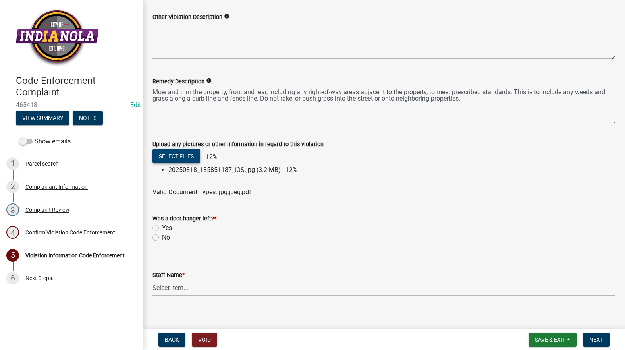
scroll to position [421, 0]
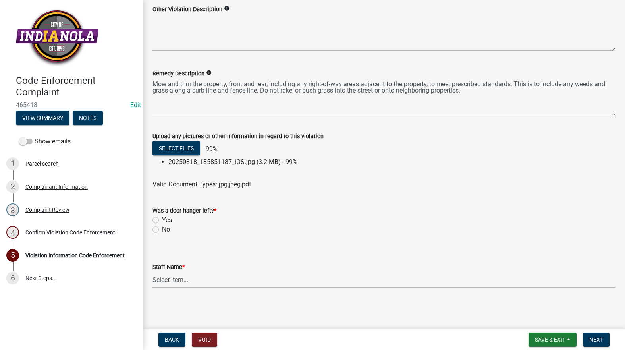
click at [162, 228] on label "No" at bounding box center [166, 230] width 8 height 10
click at [162, 228] on input "No" at bounding box center [164, 227] width 5 height 5
radio input "true"
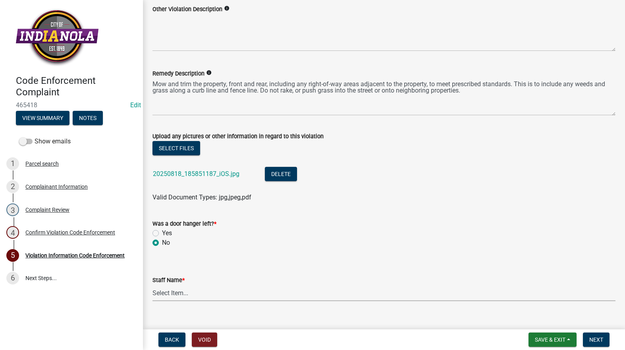
click at [173, 289] on select "Select Item... Mike Visser Kevin Michels Tim Little Other" at bounding box center [383, 293] width 463 height 16
click at [152, 285] on select "Select Item... Mike Visser Kevin Michels Tim Little Other" at bounding box center [383, 293] width 463 height 16
select select "634d5426-b8b3-48ee-aa1e-d523f7499186"
click at [606, 335] on button "Next" at bounding box center [596, 339] width 27 height 14
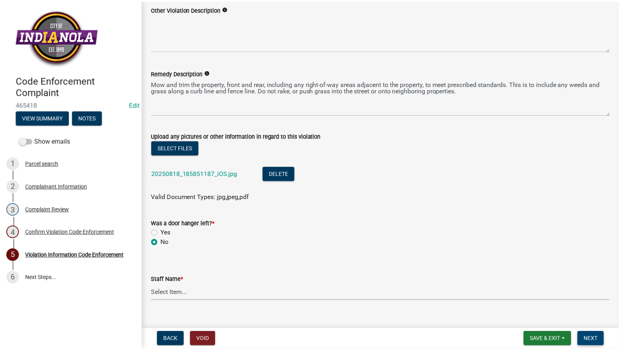
scroll to position [0, 0]
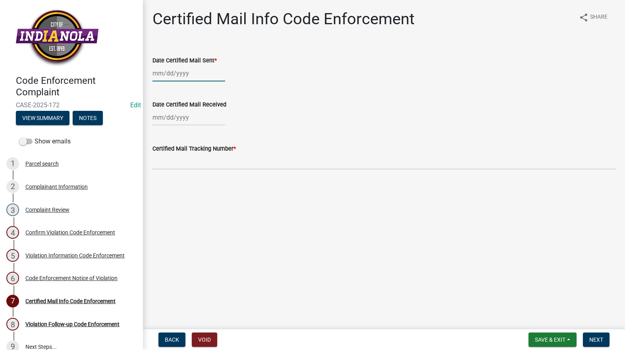
click at [185, 74] on div at bounding box center [188, 73] width 73 height 16
select select "8"
select select "2025"
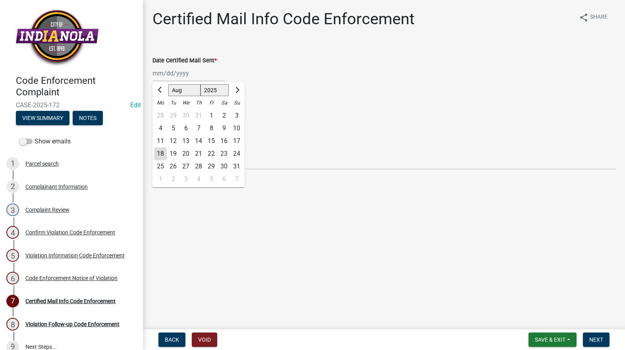
click at [162, 152] on div "18" at bounding box center [160, 153] width 13 height 13
type input "08/18/2025"
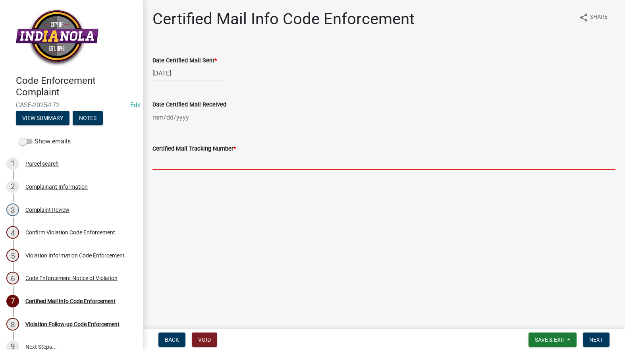
click at [169, 162] on input "Certified Mail Tracking Number *" at bounding box center [383, 161] width 463 height 16
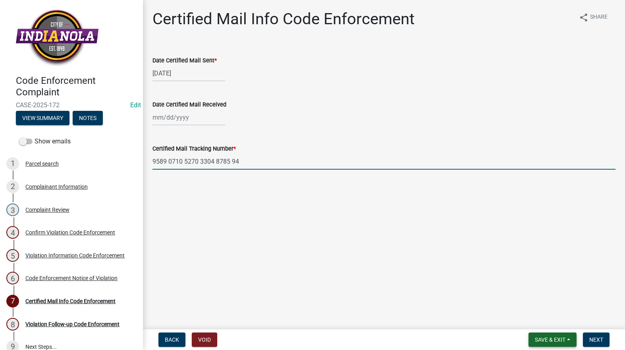
type input "9589 0710 5270 3304 8785 94"
click at [545, 336] on span "Save & Exit" at bounding box center [550, 339] width 31 height 6
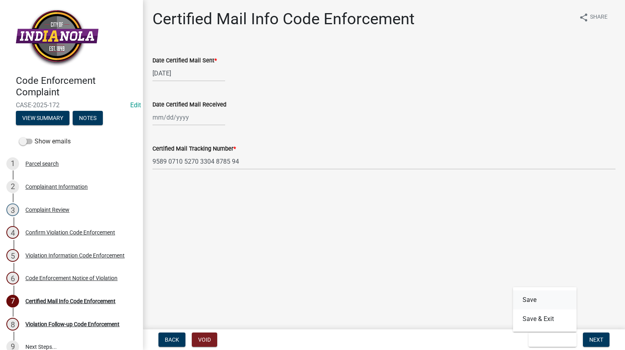
click at [535, 293] on button "Save" at bounding box center [545, 299] width 64 height 19
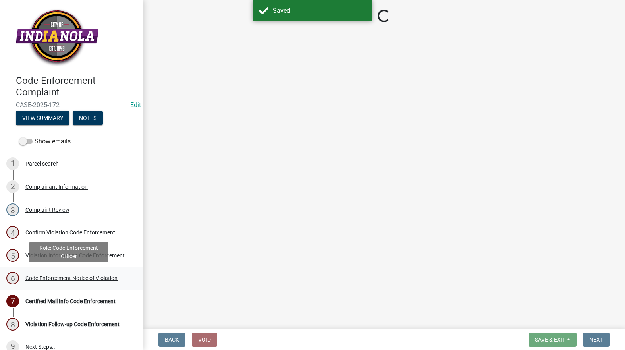
click at [85, 279] on div "Code Enforcement Notice of Violation" at bounding box center [71, 278] width 92 height 6
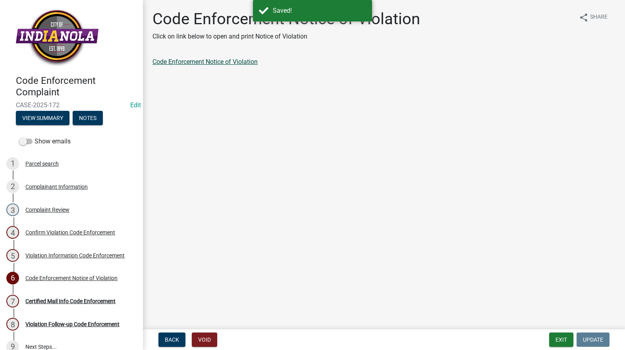
click at [236, 65] on link "Code Enforcement Notice of Violation" at bounding box center [204, 62] width 105 height 8
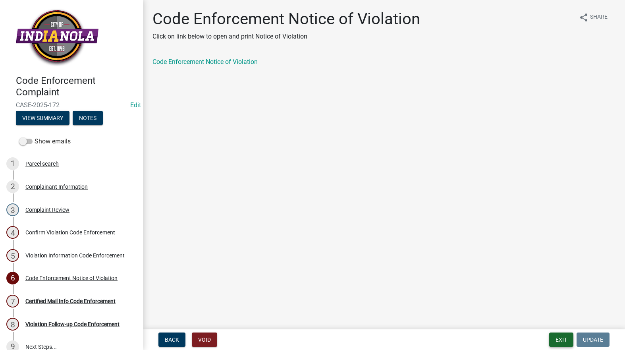
click at [556, 339] on button "Exit" at bounding box center [561, 339] width 24 height 14
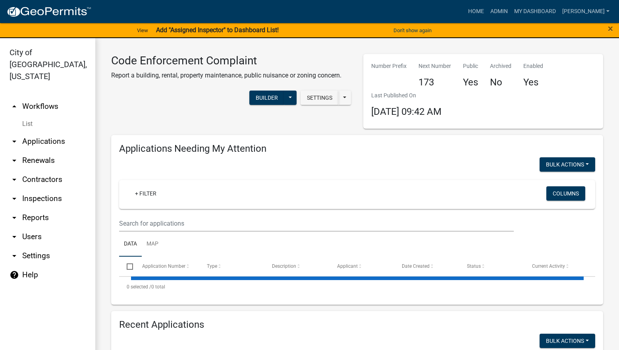
select select "3: 100"
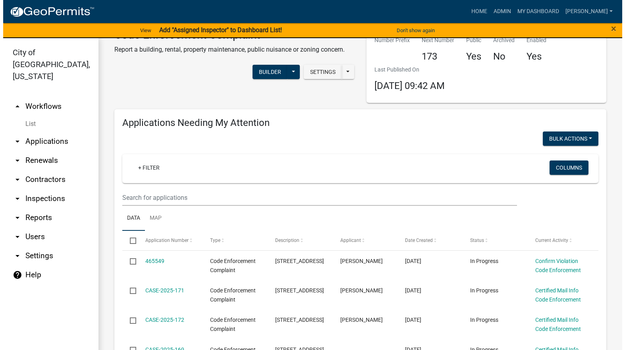
scroll to position [40, 0]
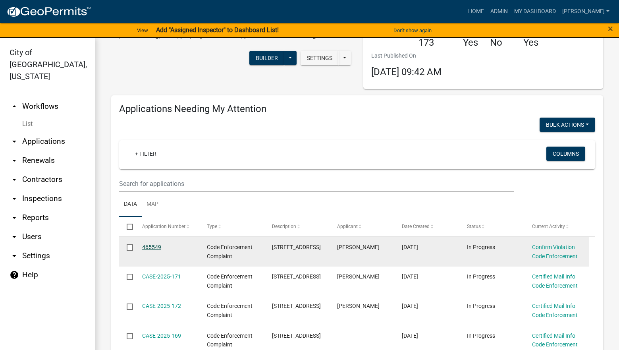
click at [155, 247] on link "465549" at bounding box center [151, 247] width 19 height 6
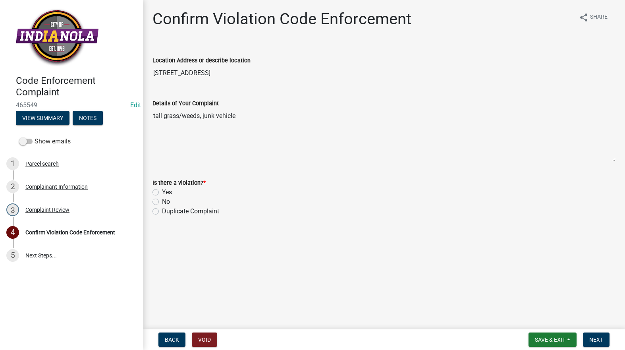
click at [157, 189] on div "Yes" at bounding box center [383, 192] width 463 height 10
click at [162, 193] on label "Yes" at bounding box center [167, 192] width 10 height 10
click at [162, 193] on input "Yes" at bounding box center [164, 189] width 5 height 5
radio input "true"
click at [595, 336] on span "Next" at bounding box center [596, 339] width 14 height 6
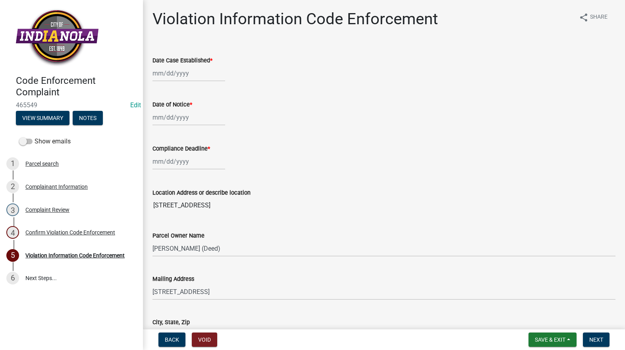
select select "8"
select select "2025"
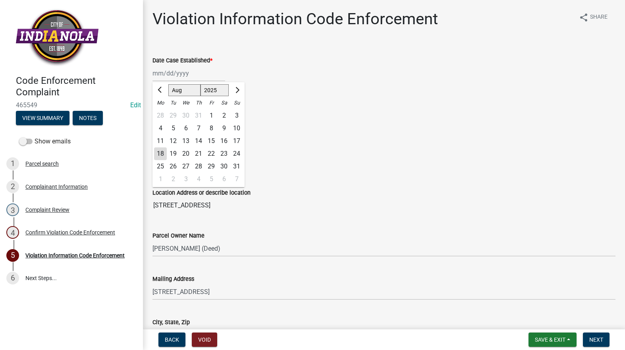
click at [185, 76] on div "Jan Feb Mar Apr May Jun Jul Aug Sep Oct Nov Dec 1525 1526 1527 1528 1529 1530 1…" at bounding box center [188, 73] width 73 height 16
click at [160, 152] on div "18" at bounding box center [160, 153] width 13 height 13
type input "08/18/2025"
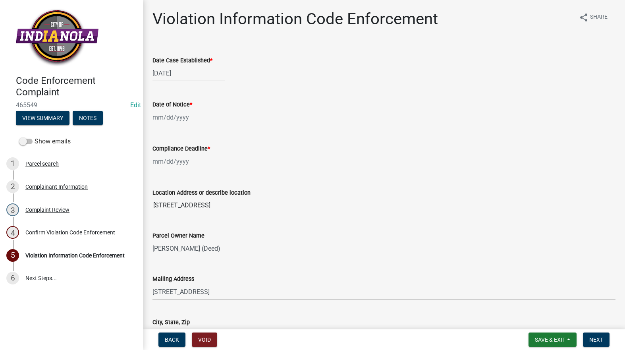
click at [186, 74] on div "08/18/2025" at bounding box center [188, 73] width 73 height 16
select select "8"
select select "2025"
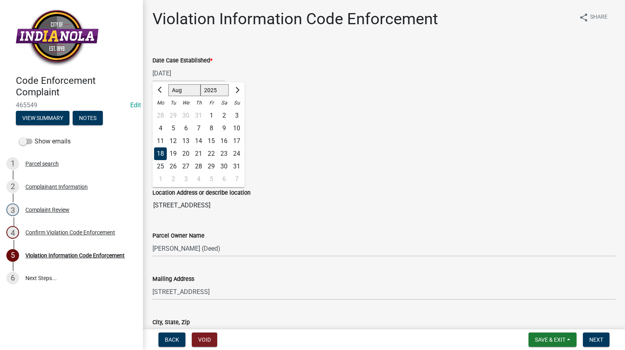
click at [175, 153] on div "19" at bounding box center [173, 153] width 13 height 13
type input "08/19/2025"
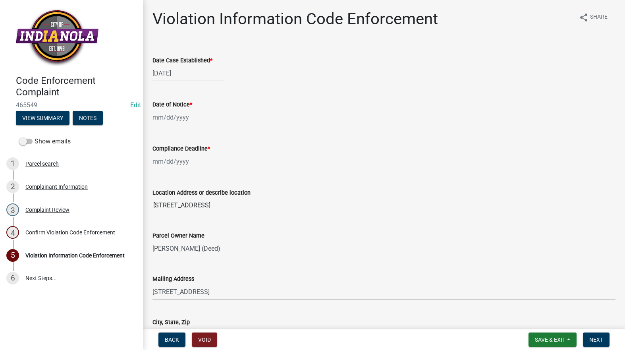
select select "8"
select select "2025"
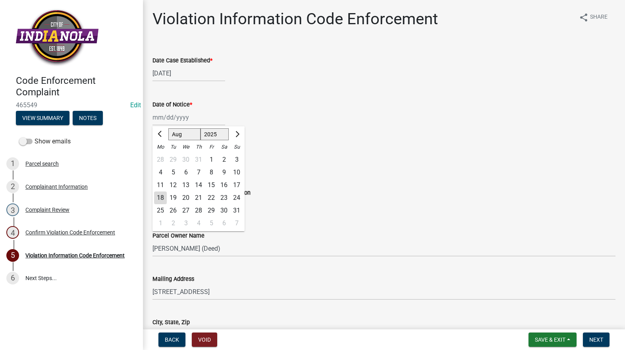
drag, startPoint x: 181, startPoint y: 117, endPoint x: 181, endPoint y: 125, distance: 8.3
click at [182, 118] on div "Jan Feb Mar Apr May Jun Jul Aug Sep Oct Nov Dec 1525 1526 1527 1528 1529 1530 1…" at bounding box center [188, 117] width 73 height 16
click at [173, 196] on div "19" at bounding box center [173, 197] width 13 height 13
type input "08/19/2025"
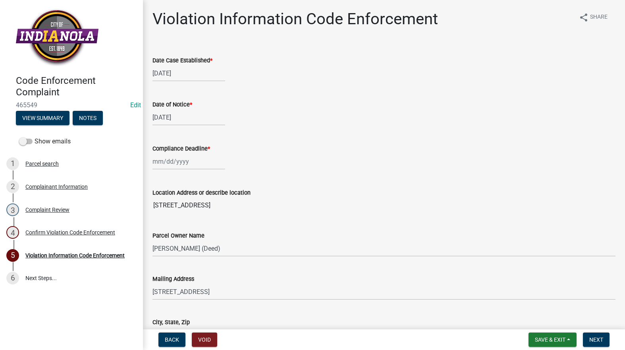
select select "8"
select select "2025"
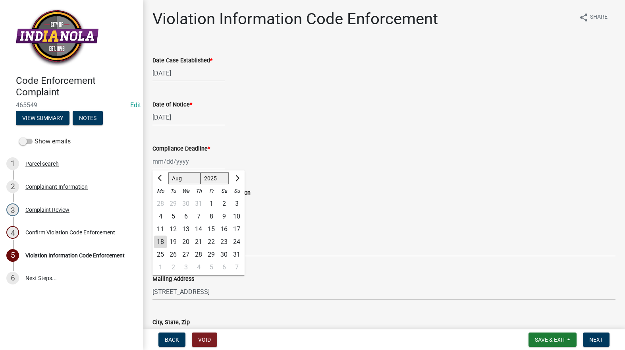
drag, startPoint x: 184, startPoint y: 164, endPoint x: 183, endPoint y: 168, distance: 4.4
click at [184, 164] on div "Jan Feb Mar Apr May Jun Jul Aug Sep Oct Nov Dec 1525 1526 1527 1528 1529 1530 1…" at bounding box center [188, 161] width 73 height 16
click at [175, 252] on div "26" at bounding box center [173, 254] width 13 height 13
type input "08/26/2025"
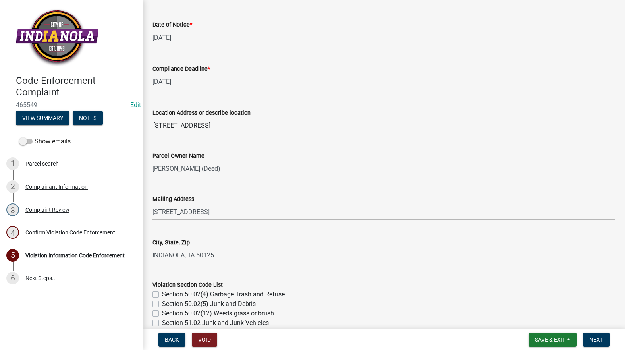
scroll to position [199, 0]
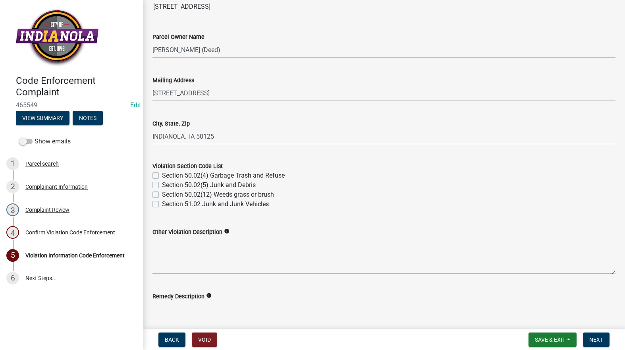
click at [162, 204] on label "Section 51.02 Junk and Junk Vehicles" at bounding box center [215, 204] width 107 height 10
click at [162, 204] on input "Section 51.02 Junk and Junk Vehicles" at bounding box center [164, 201] width 5 height 5
checkbox input "true"
checkbox input "false"
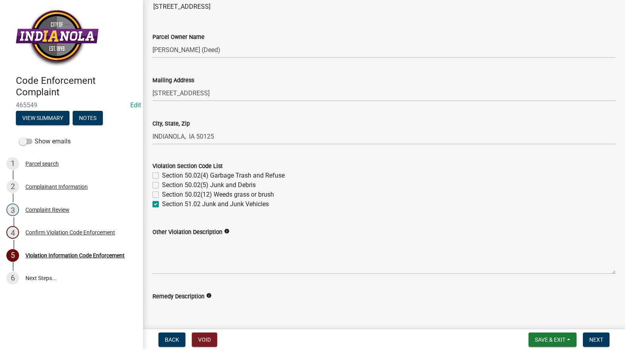
checkbox input "false"
checkbox input "true"
click at [162, 196] on label "Section 50.02(12) Weeds grass or brush" at bounding box center [218, 195] width 112 height 10
click at [162, 195] on input "Section 50.02(12) Weeds grass or brush" at bounding box center [164, 192] width 5 height 5
checkbox input "true"
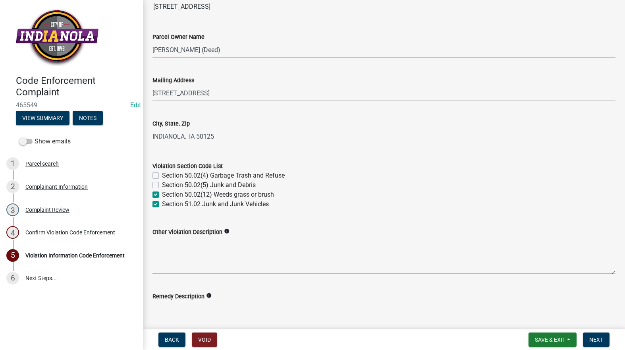
checkbox input "false"
checkbox input "true"
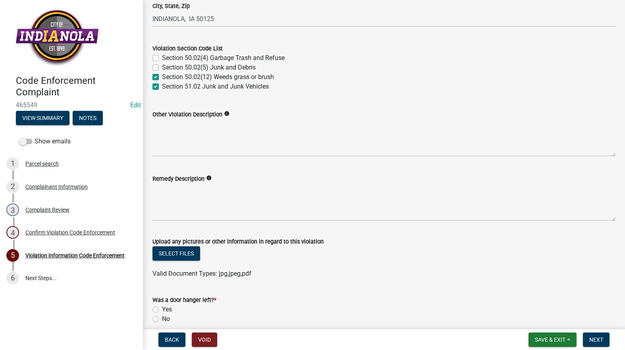
scroll to position [318, 0]
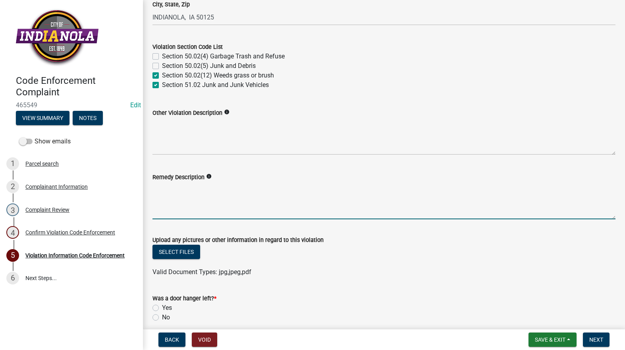
click at [161, 199] on textarea "Remedy Description" at bounding box center [383, 200] width 463 height 37
paste textarea "Mow and trim the property, front and rear, including any right-of-way areas adj…"
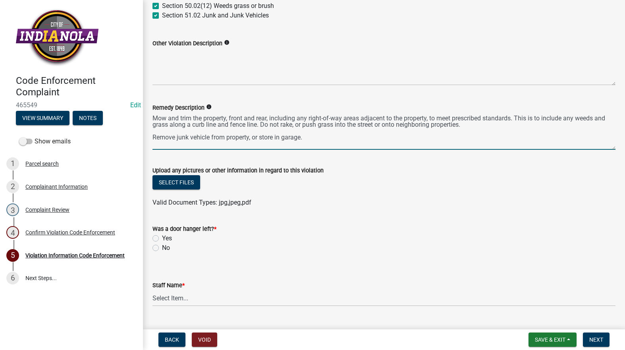
scroll to position [405, 0]
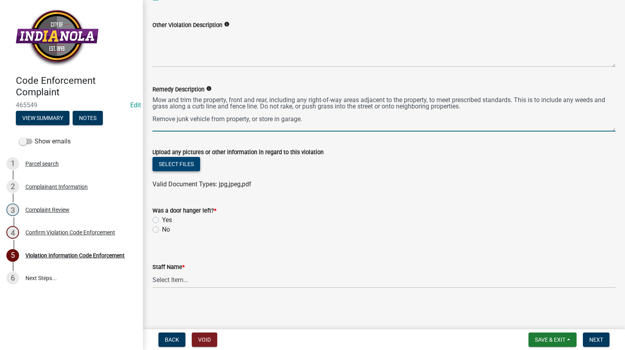
type textarea "Mow and trim the property, front and rear, including any right-of-way areas adj…"
click at [183, 162] on button "Select files" at bounding box center [176, 164] width 48 height 14
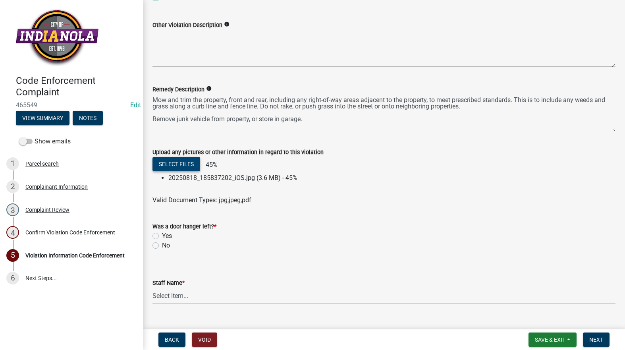
click at [174, 162] on button "Select files" at bounding box center [176, 164] width 48 height 14
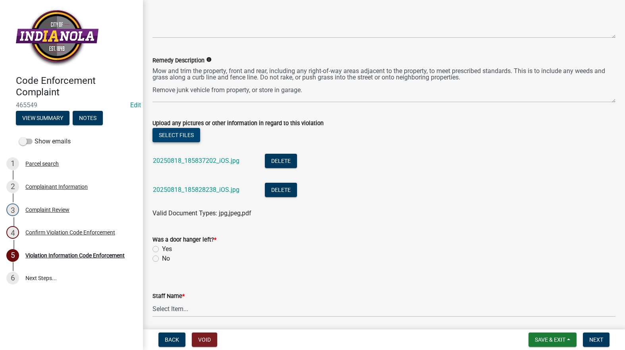
scroll to position [463, 0]
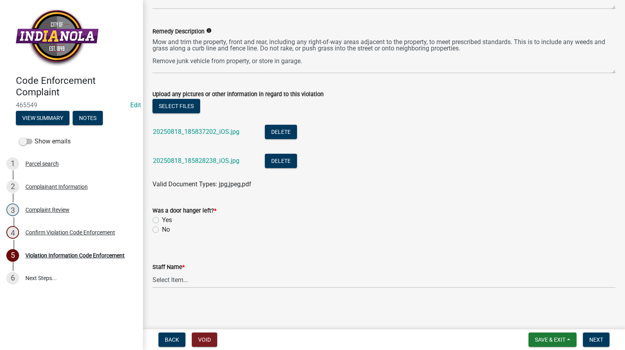
click at [162, 229] on label "No" at bounding box center [166, 230] width 8 height 10
click at [162, 229] on input "No" at bounding box center [164, 227] width 5 height 5
radio input "true"
click at [165, 282] on select "Select Item... Mike Visser Kevin Michels Tim Little Other" at bounding box center [383, 280] width 463 height 16
click at [152, 272] on select "Select Item... Mike Visser Kevin Michels Tim Little Other" at bounding box center [383, 280] width 463 height 16
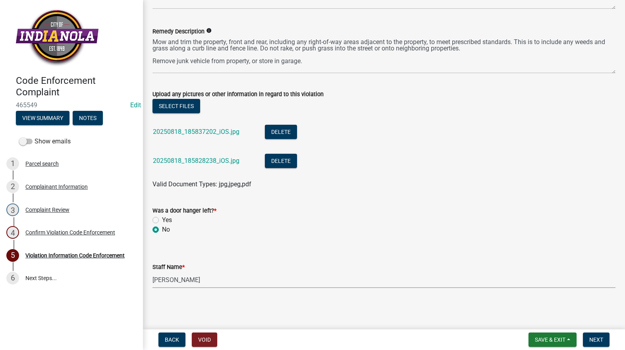
select select "634d5426-b8b3-48ee-aa1e-d523f7499186"
click at [596, 341] on span "Next" at bounding box center [596, 339] width 14 height 6
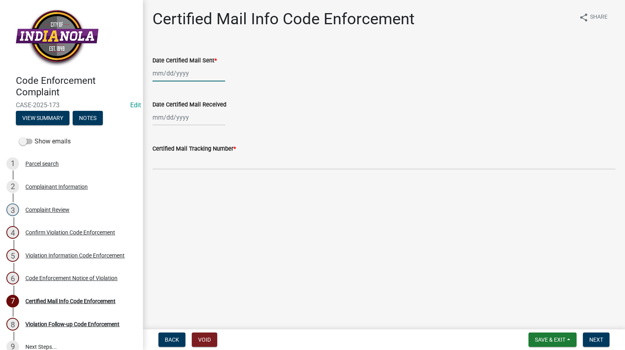
click at [170, 72] on div at bounding box center [188, 73] width 73 height 16
select select "8"
select select "2025"
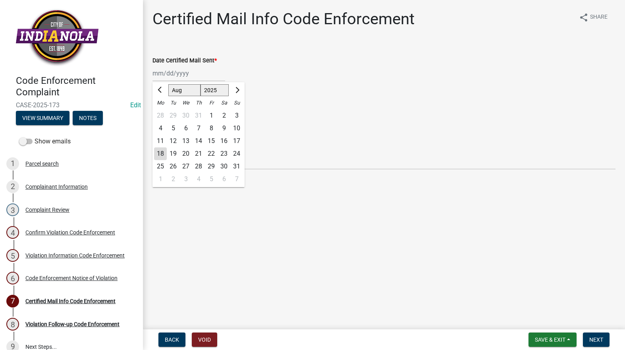
click at [158, 152] on div "18" at bounding box center [160, 153] width 13 height 13
type input "08/18/2025"
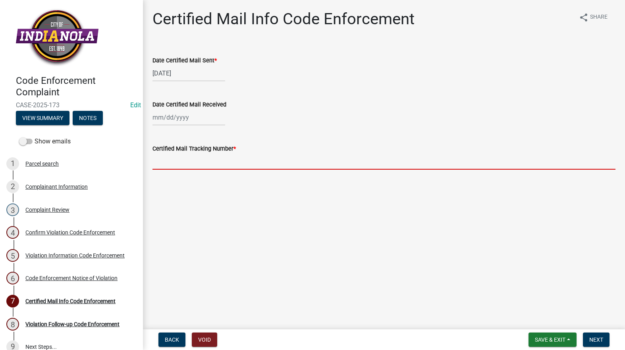
click at [170, 161] on input "Certified Mail Tracking Number *" at bounding box center [383, 161] width 463 height 16
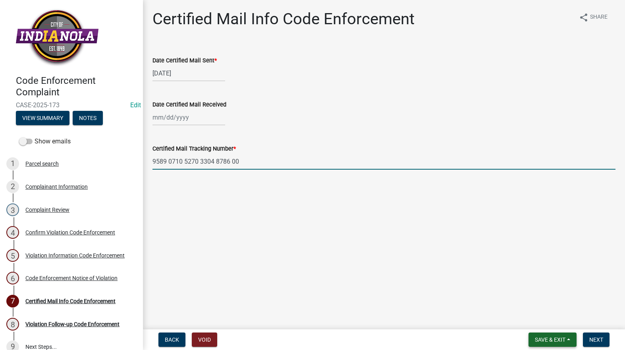
type input "9589 0710 5270 3304 8786 00"
click at [554, 340] on span "Save & Exit" at bounding box center [550, 339] width 31 height 6
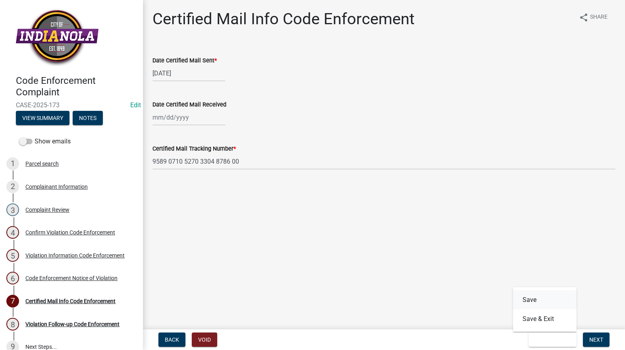
click at [539, 299] on button "Save" at bounding box center [545, 299] width 64 height 19
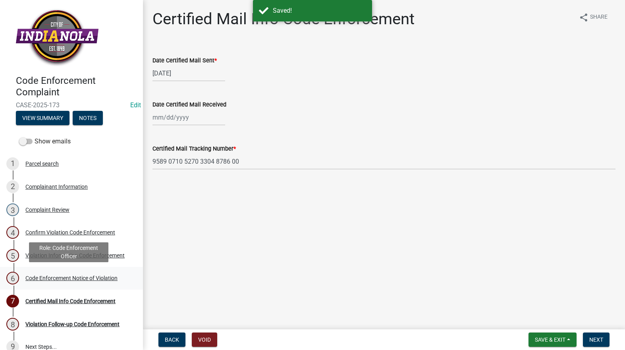
click at [49, 276] on div "Code Enforcement Notice of Violation" at bounding box center [71, 278] width 92 height 6
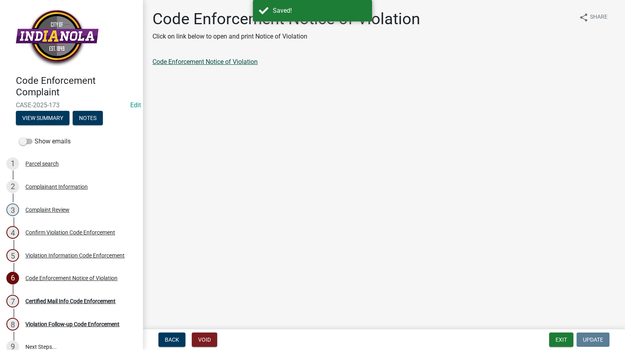
click at [196, 61] on link "Code Enforcement Notice of Violation" at bounding box center [204, 62] width 105 height 8
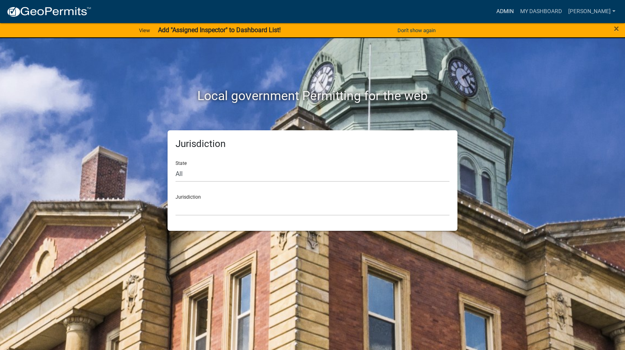
click at [517, 10] on link "Admin" at bounding box center [505, 11] width 24 height 15
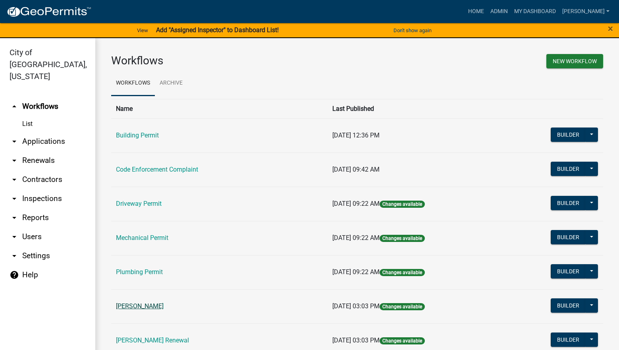
click at [129, 305] on link "[PERSON_NAME]" at bounding box center [140, 306] width 48 height 8
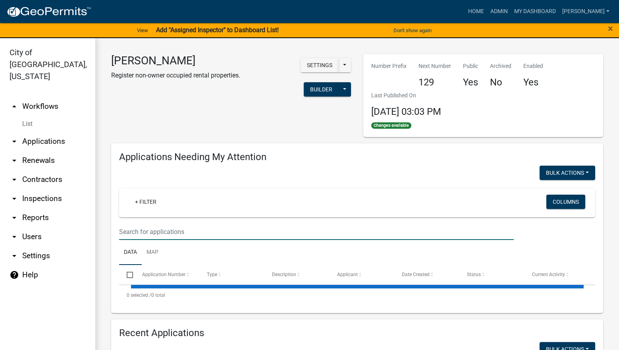
drag, startPoint x: 208, startPoint y: 226, endPoint x: 219, endPoint y: 232, distance: 12.4
click at [208, 226] on input "text" at bounding box center [316, 232] width 395 height 16
select select "3: 100"
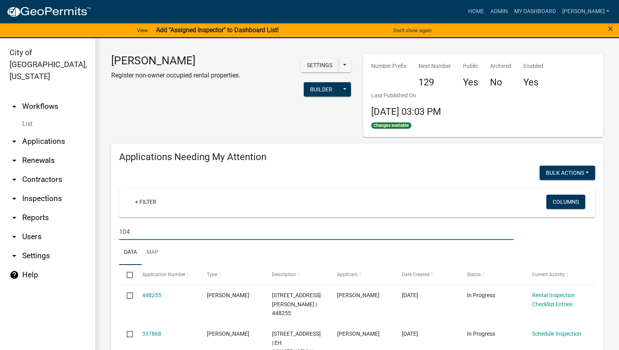
type input "104"
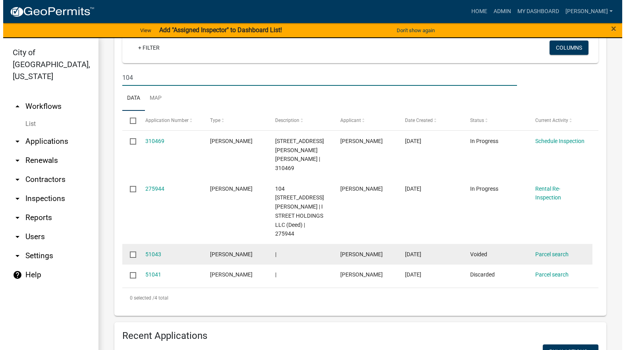
scroll to position [159, 0]
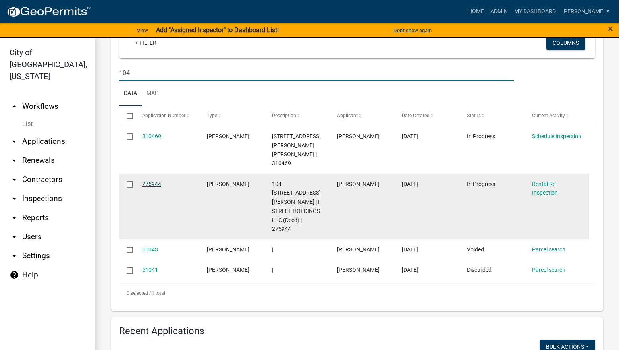
click at [156, 183] on link "275944" at bounding box center [151, 184] width 19 height 6
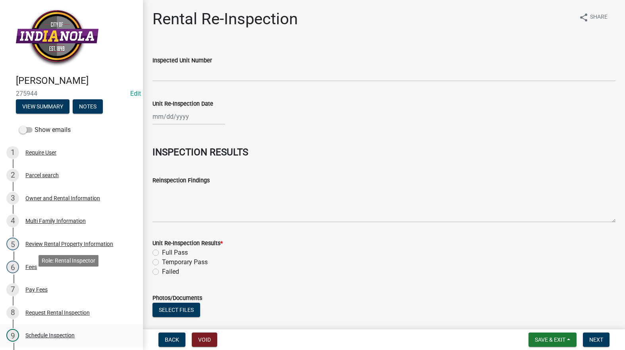
scroll to position [159, 0]
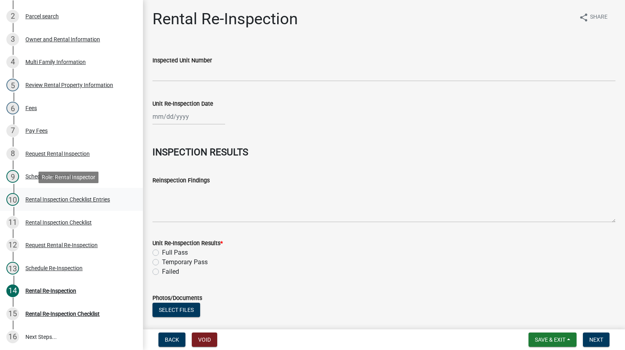
click at [71, 201] on div "Rental Inspection Checklist Entries" at bounding box center [67, 200] width 85 height 6
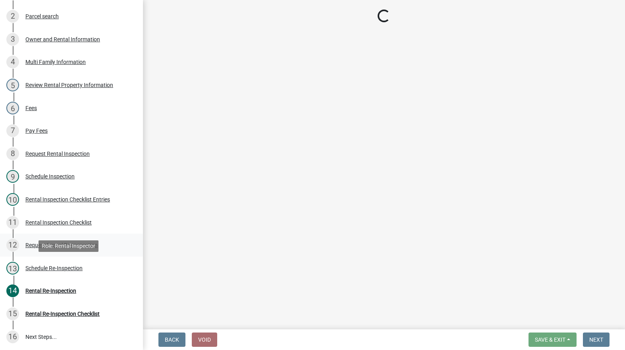
select select "3237a74e-59b5-424e-94fe-d72df491538c"
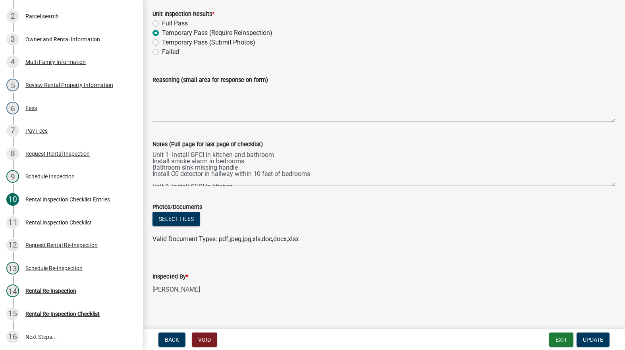
scroll to position [3510, 0]
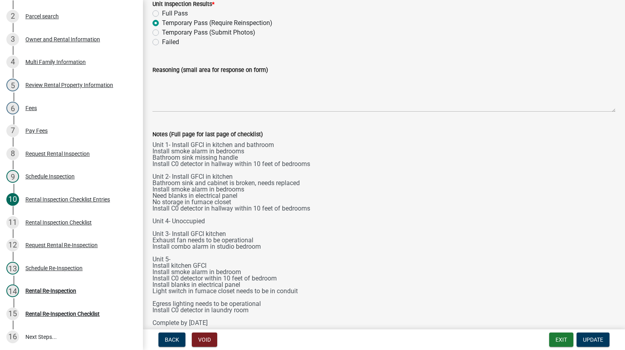
drag, startPoint x: 608, startPoint y: 174, endPoint x: 602, endPoint y: 330, distance: 155.8
click at [602, 334] on wm-app "[PERSON_NAME] 275944 Edit View Summary Notes Show emails 1 Require User 2 Parce…" at bounding box center [312, 175] width 625 height 350
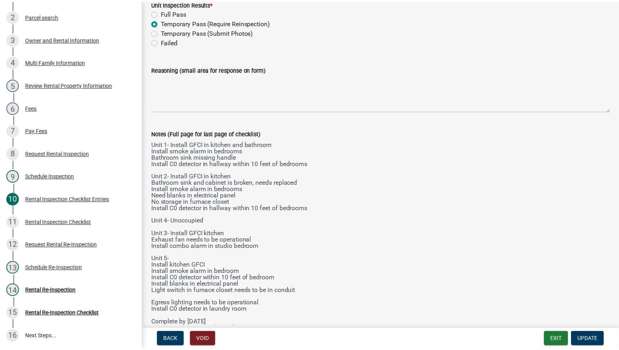
scroll to position [3549, 0]
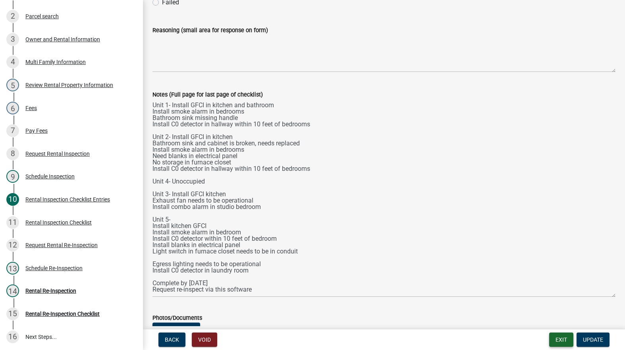
click at [561, 335] on button "Exit" at bounding box center [561, 339] width 24 height 14
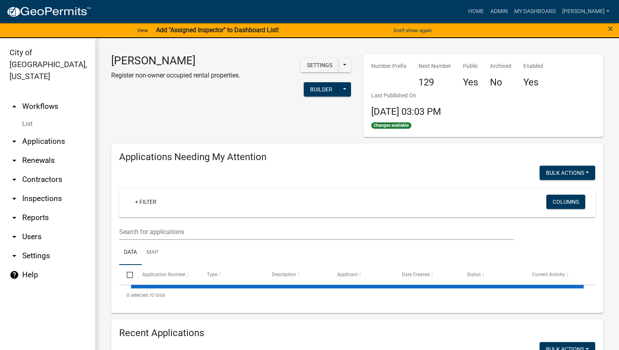
select select "3: 100"
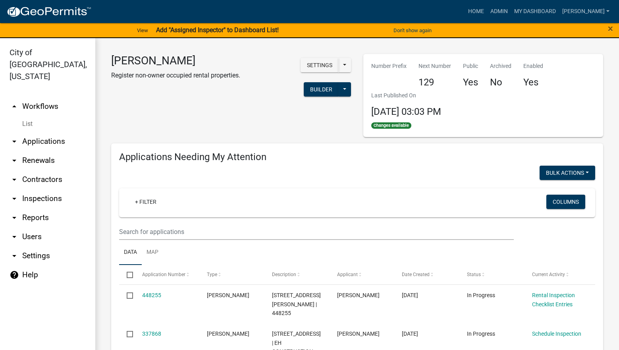
select select "3: 100"
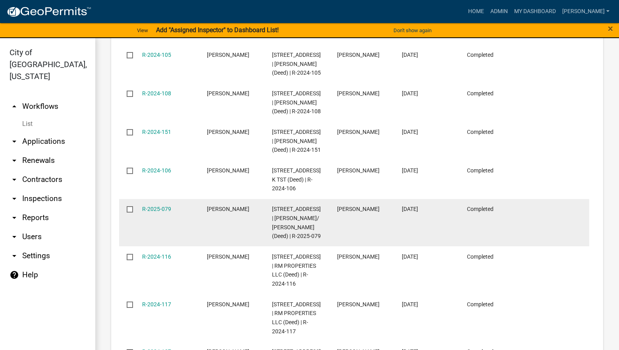
scroll to position [5162, 0]
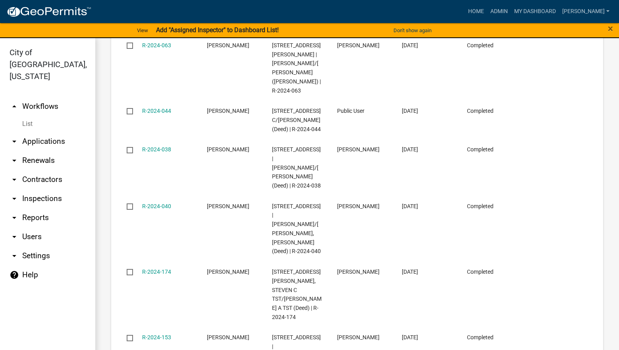
scroll to position [5660, 0]
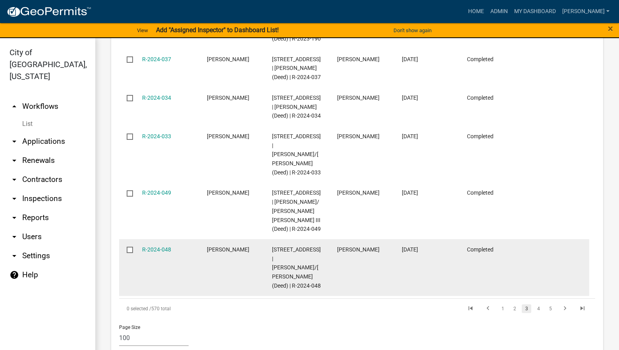
scroll to position [6031, 0]
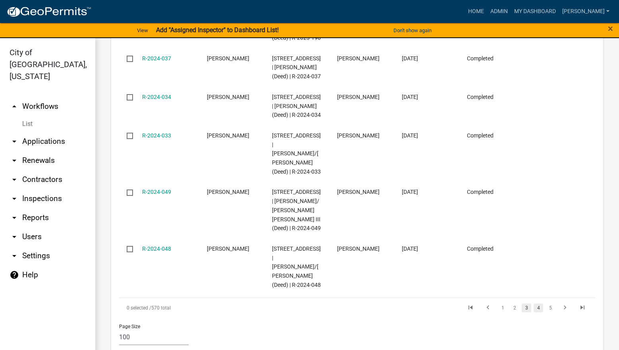
click at [534, 303] on link "4" at bounding box center [539, 307] width 10 height 9
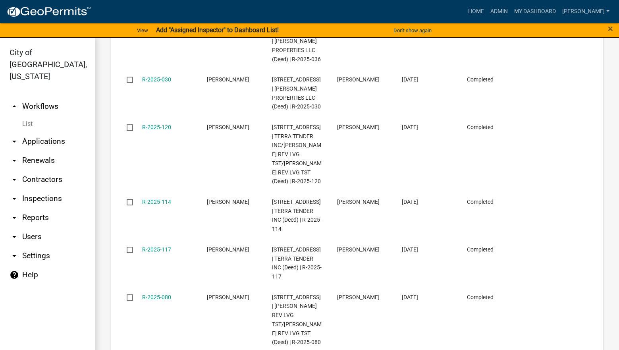
scroll to position [6482, 0]
